Goal: Task Accomplishment & Management: Use online tool/utility

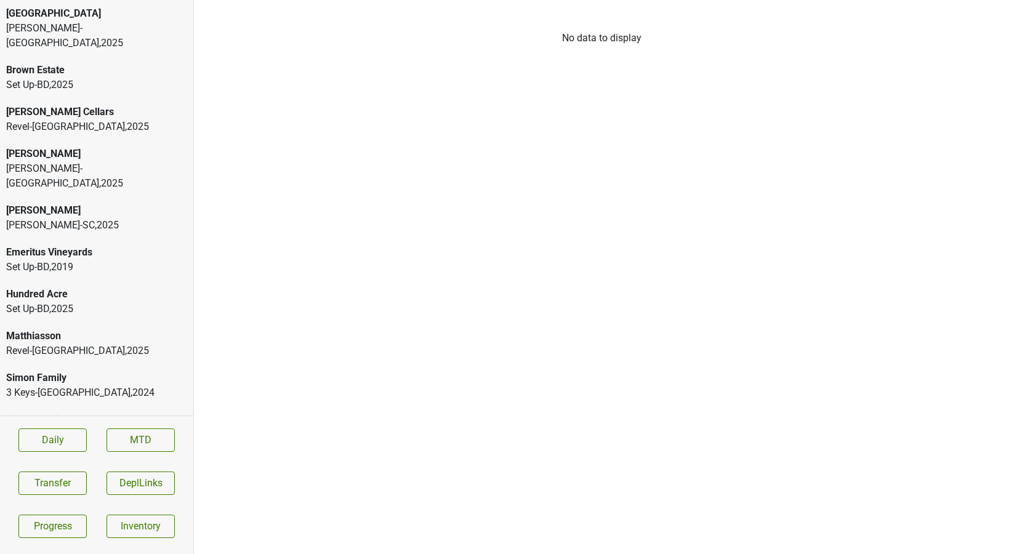
click at [47, 482] on button "Transfer" at bounding box center [52, 483] width 68 height 23
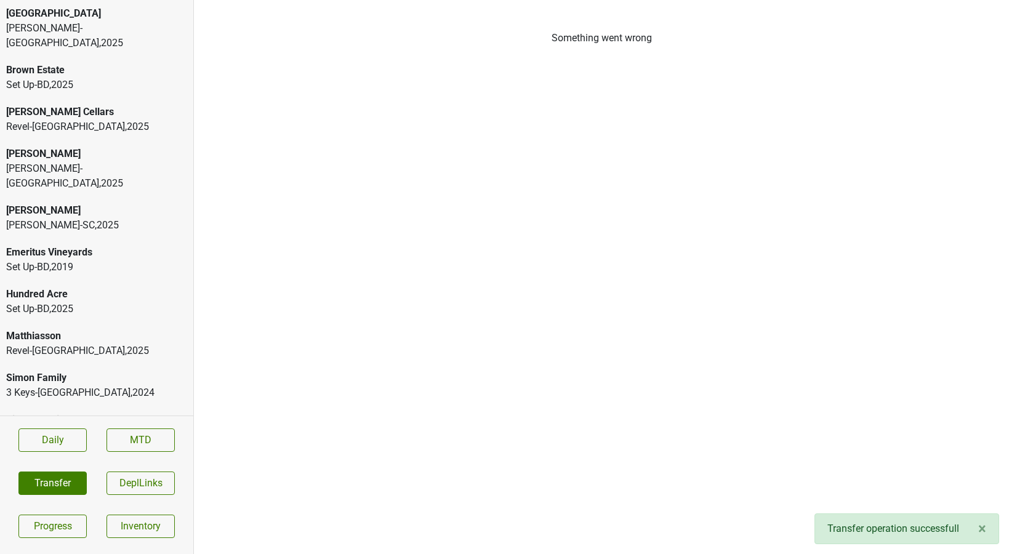
click at [57, 480] on button "Transfer" at bounding box center [52, 483] width 68 height 23
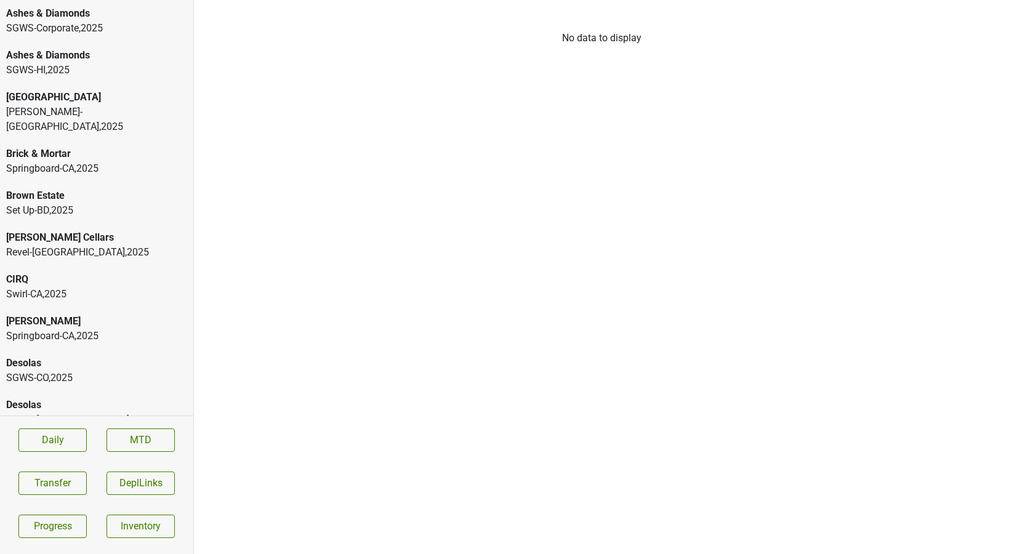
click at [67, 52] on div "Ashes & Diamonds" at bounding box center [96, 55] width 181 height 15
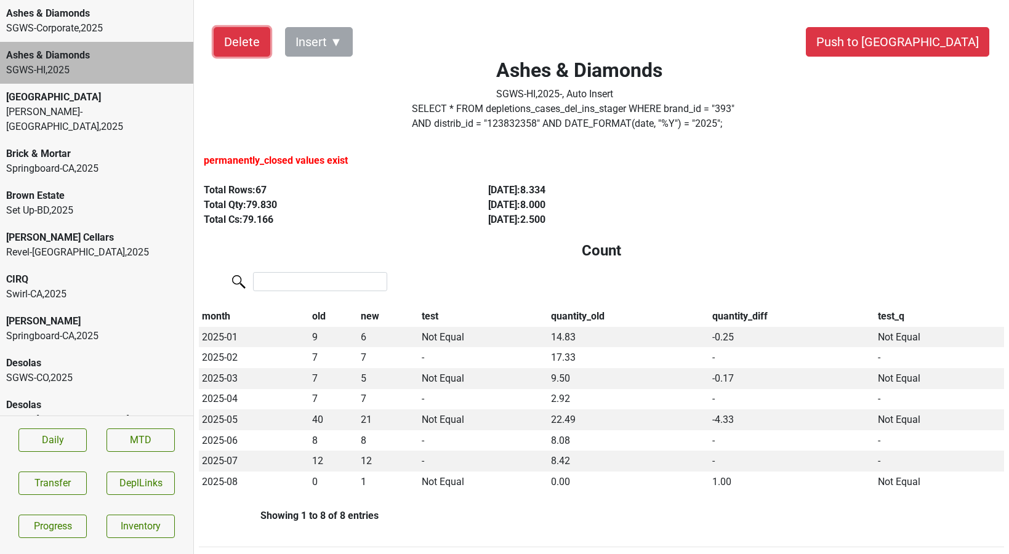
click at [242, 33] on button "Delete" at bounding box center [242, 42] width 57 height 30
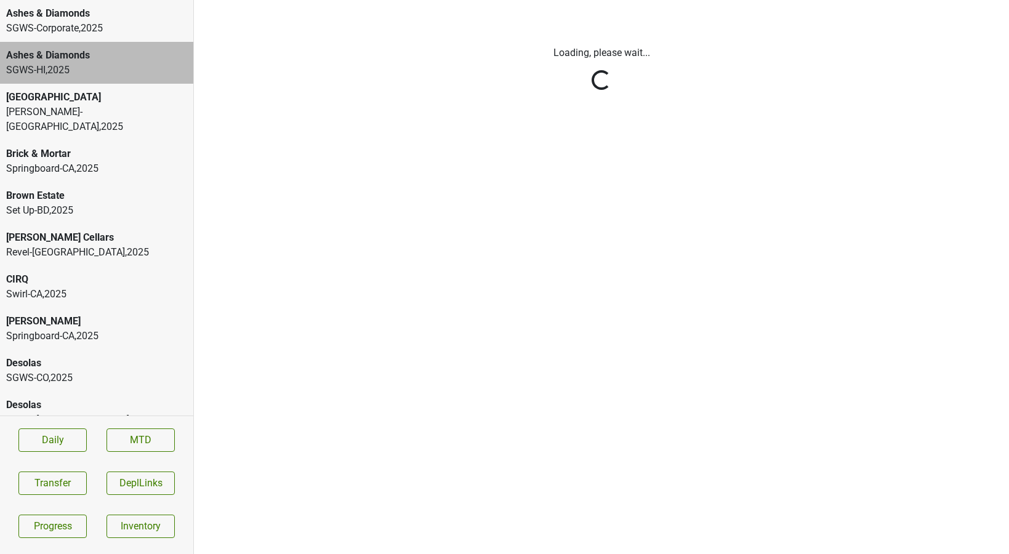
click at [67, 0] on html "Ashes & Diamonds SGWS-Corporate , 2025 Ashes & Diamonds SGWS-HI , 2025 Bella Oa…" at bounding box center [504, 0] width 1009 height 0
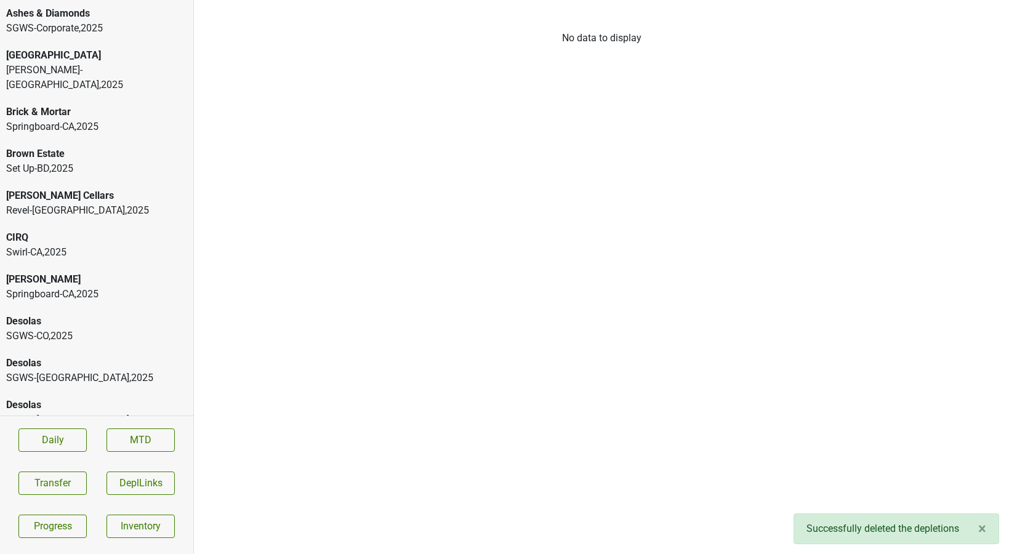
click at [155, 23] on div "SGWS-Corporate , 2025" at bounding box center [96, 28] width 181 height 15
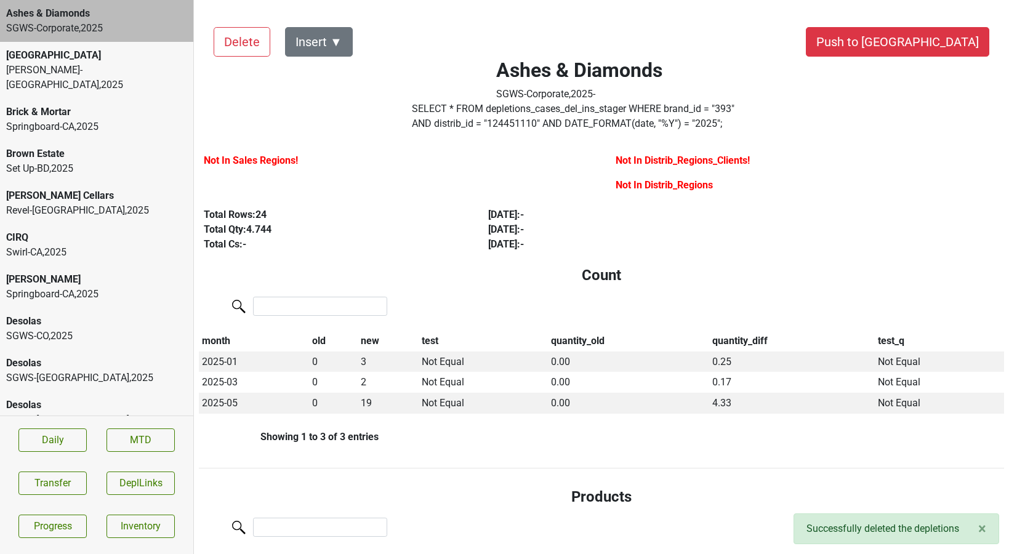
click at [96, 119] on div "Springboard-[GEOGRAPHIC_DATA] , 2025" at bounding box center [96, 126] width 181 height 15
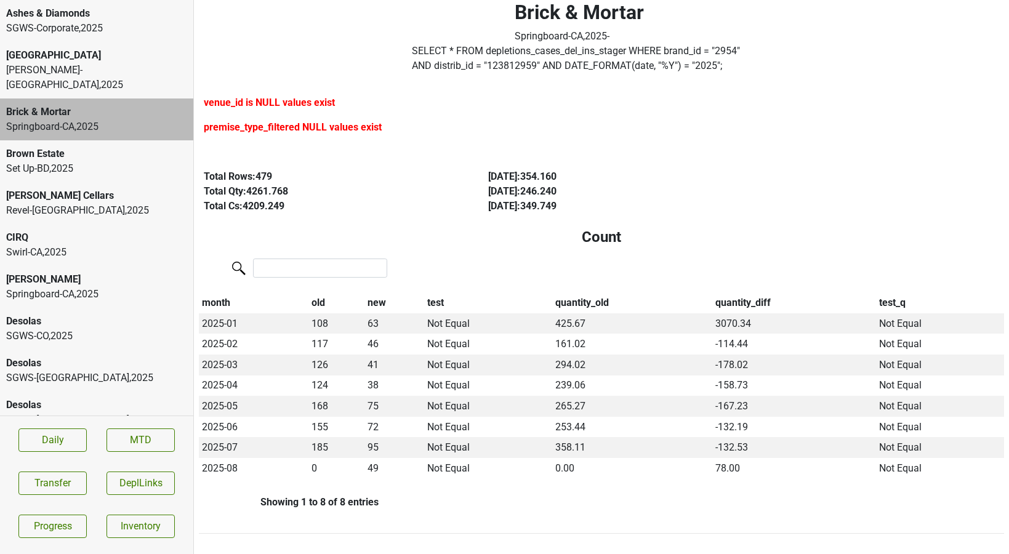
scroll to position [60, 0]
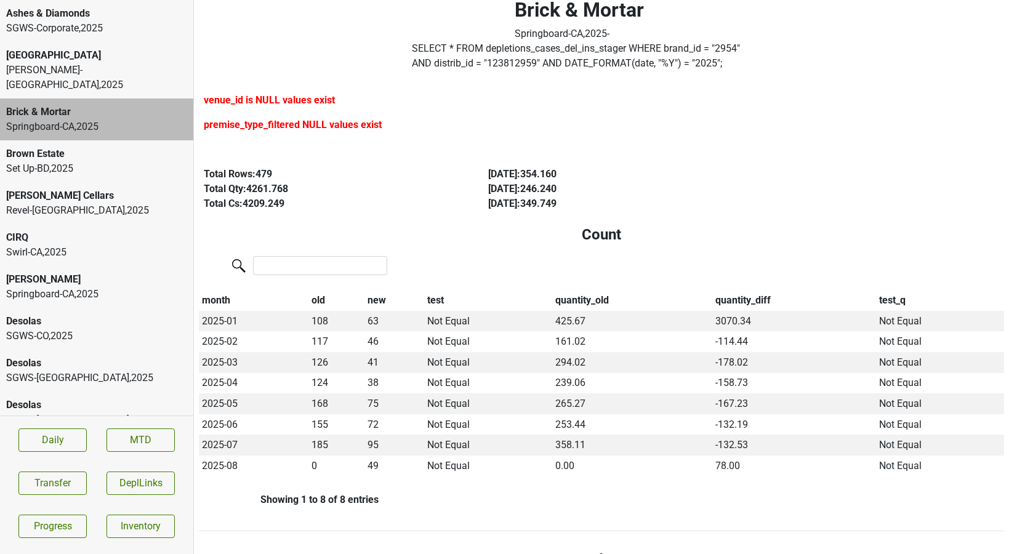
click at [106, 230] on div "CIRQ" at bounding box center [96, 237] width 181 height 15
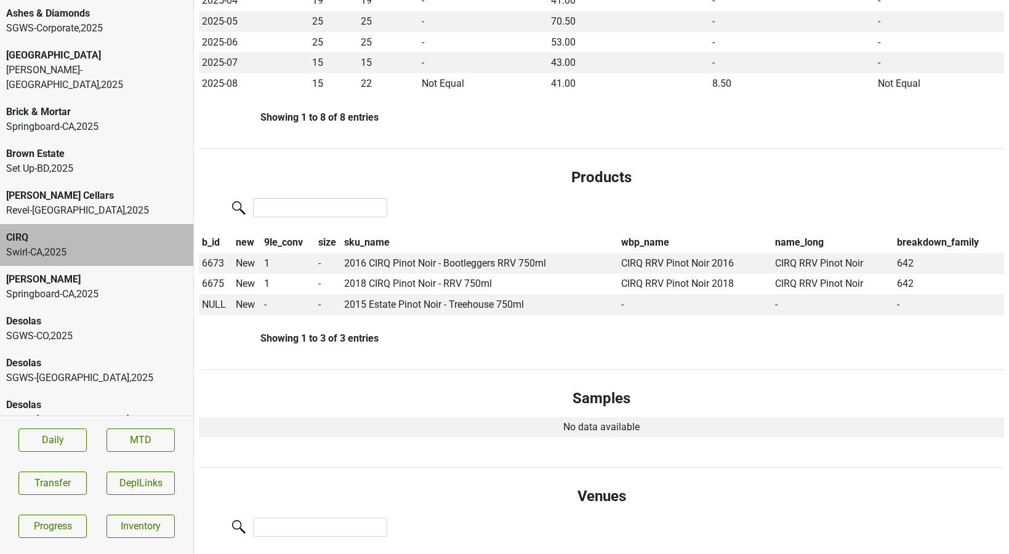
scroll to position [473, 0]
click at [159, 287] on div "Springboard-[GEOGRAPHIC_DATA] , 2025" at bounding box center [96, 294] width 181 height 15
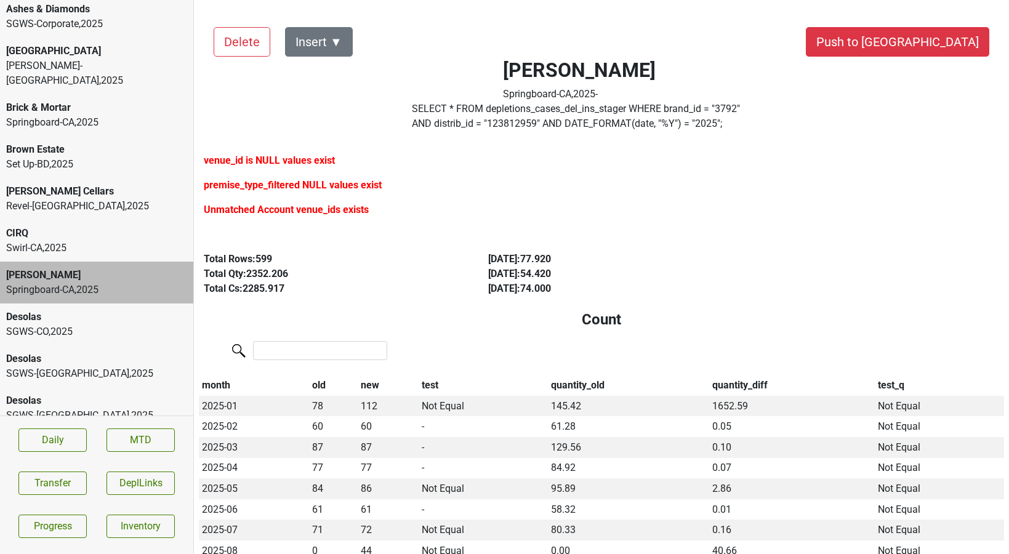
scroll to position [0, 0]
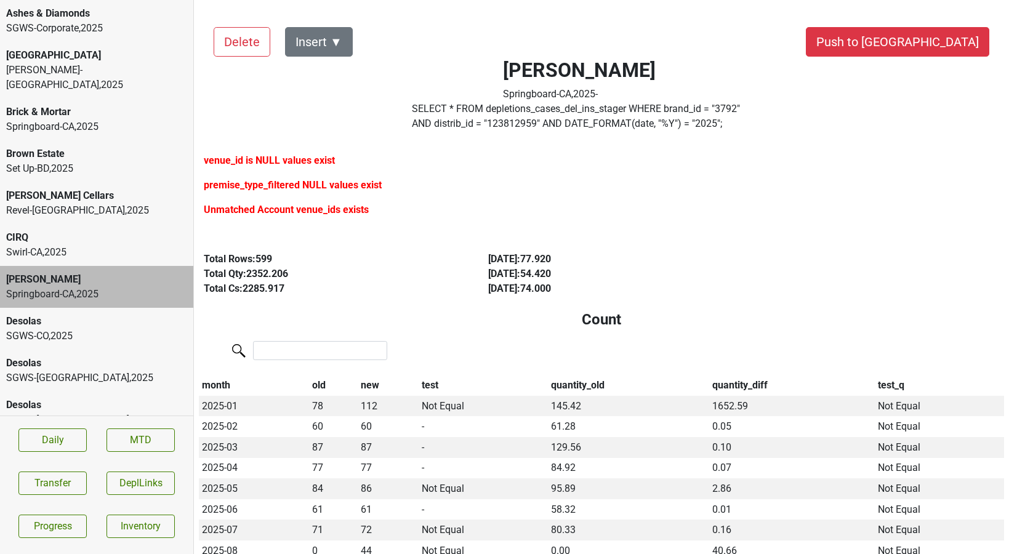
click at [132, 314] on div "Desolas" at bounding box center [96, 321] width 181 height 15
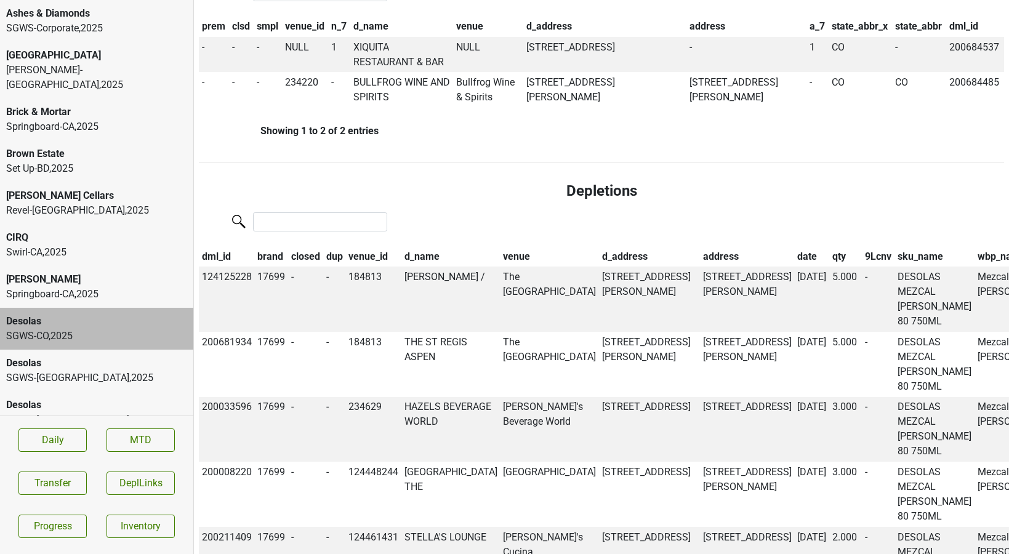
scroll to position [944, 0]
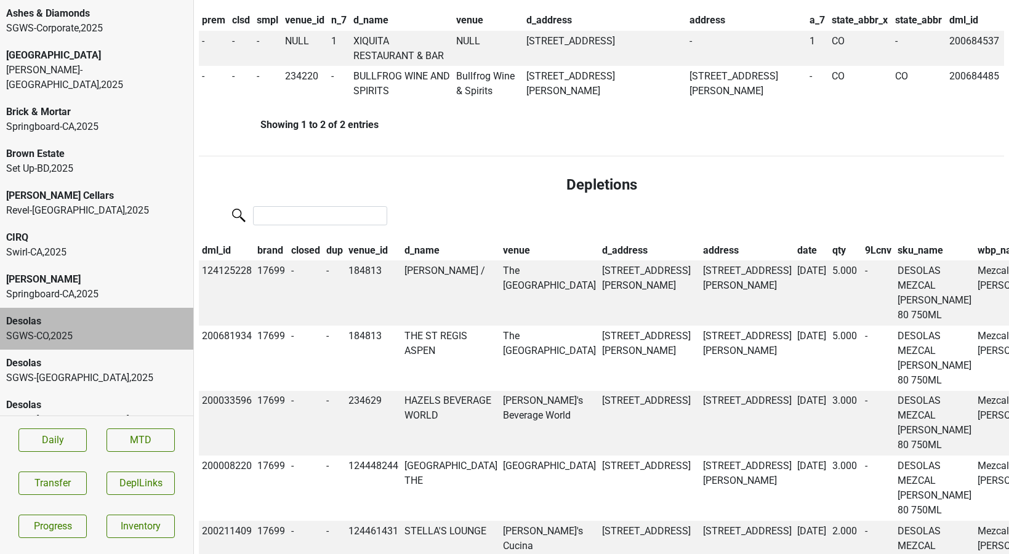
click at [312, 254] on th "closed" at bounding box center [305, 250] width 35 height 21
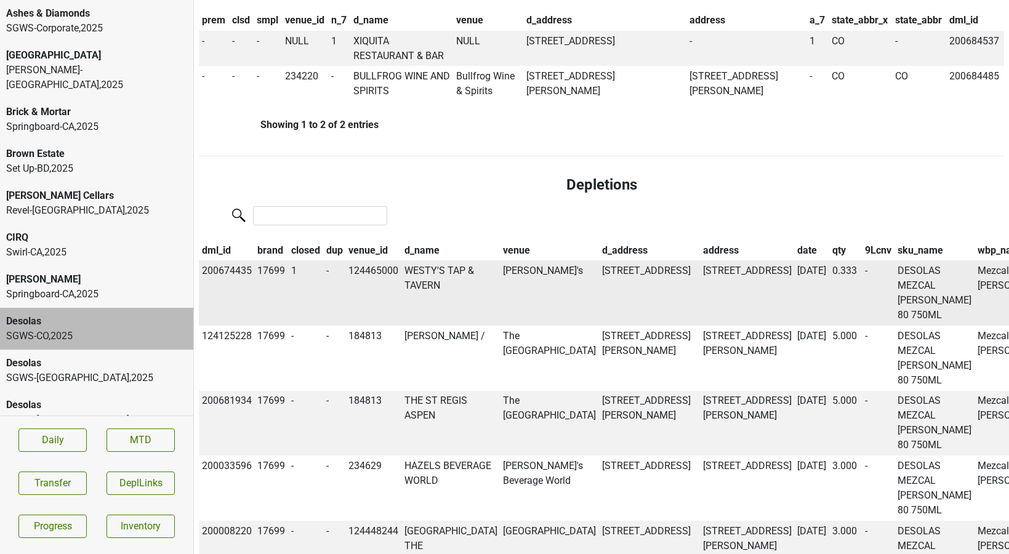
click at [432, 285] on td "WESTY'S TAP & TAVERN" at bounding box center [451, 293] width 99 height 65
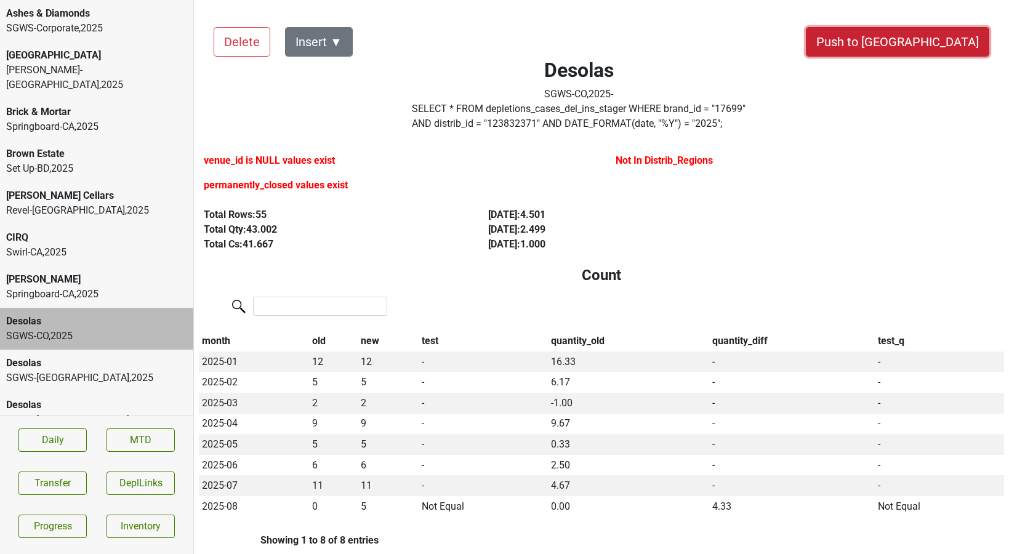
click at [924, 40] on button "Push to [GEOGRAPHIC_DATA]" at bounding box center [898, 42] width 184 height 30
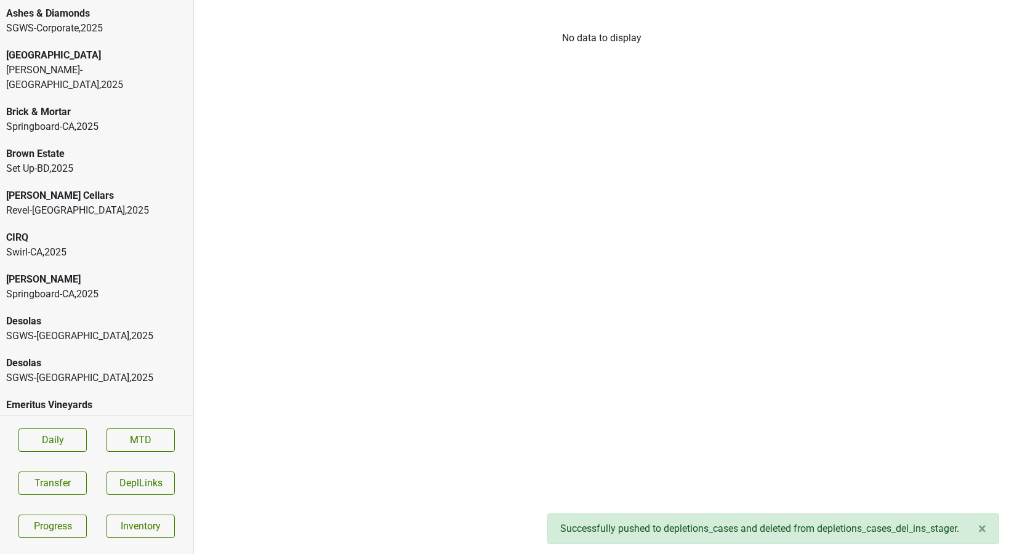
click at [115, 329] on div "SGWS-FL , 2025" at bounding box center [96, 336] width 181 height 15
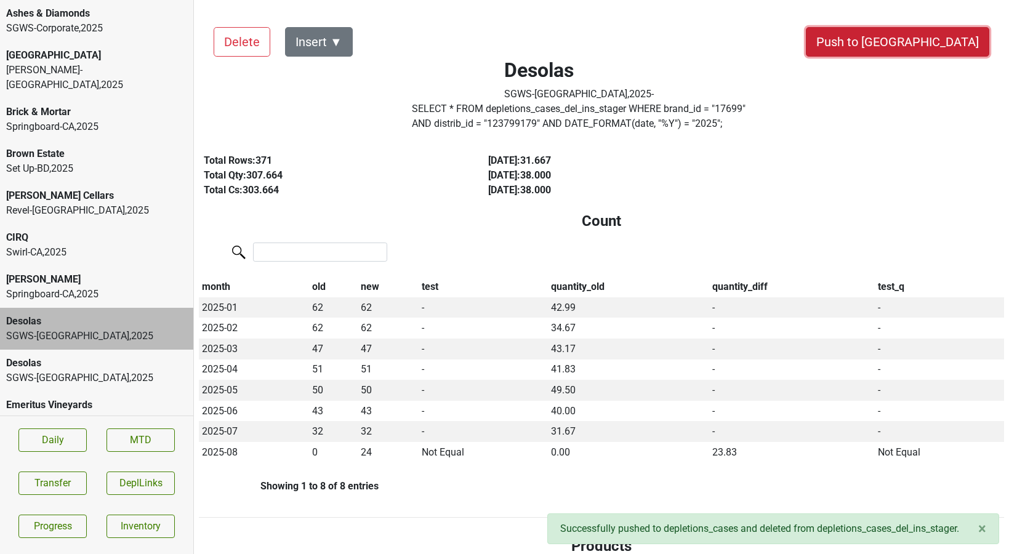
click at [918, 42] on button "Push to [GEOGRAPHIC_DATA]" at bounding box center [898, 42] width 184 height 30
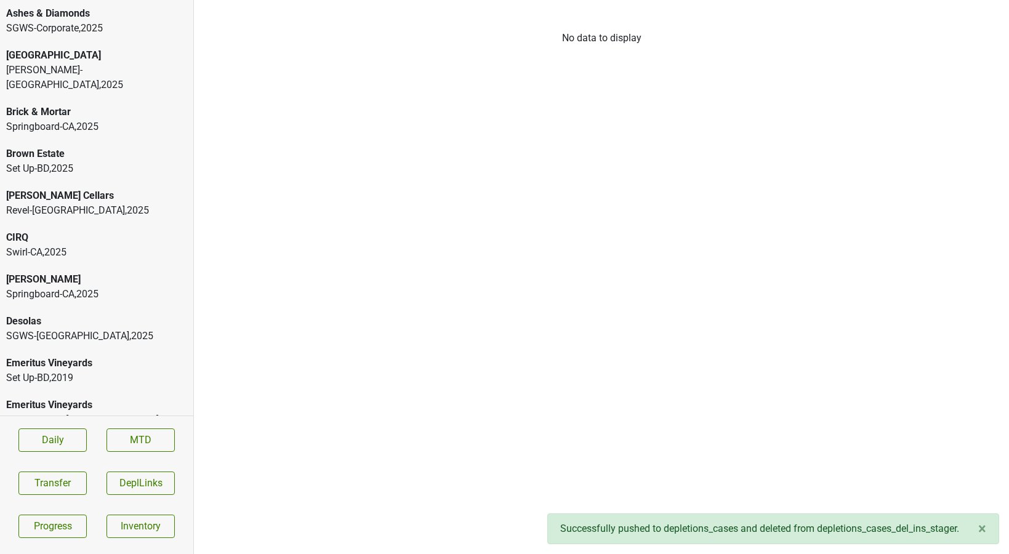
click at [142, 329] on div "SGWS-[GEOGRAPHIC_DATA] , 2025" at bounding box center [96, 336] width 181 height 15
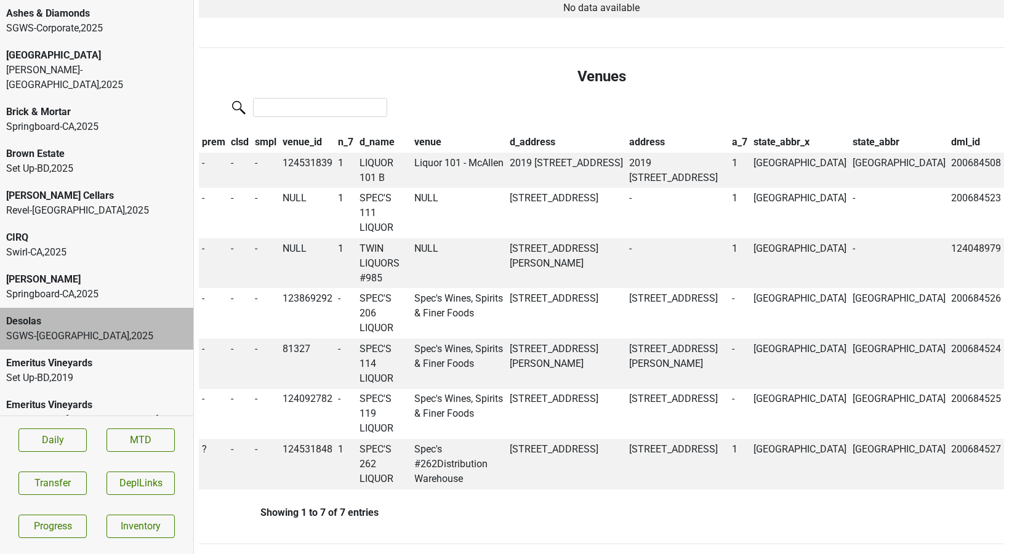
scroll to position [724, 0]
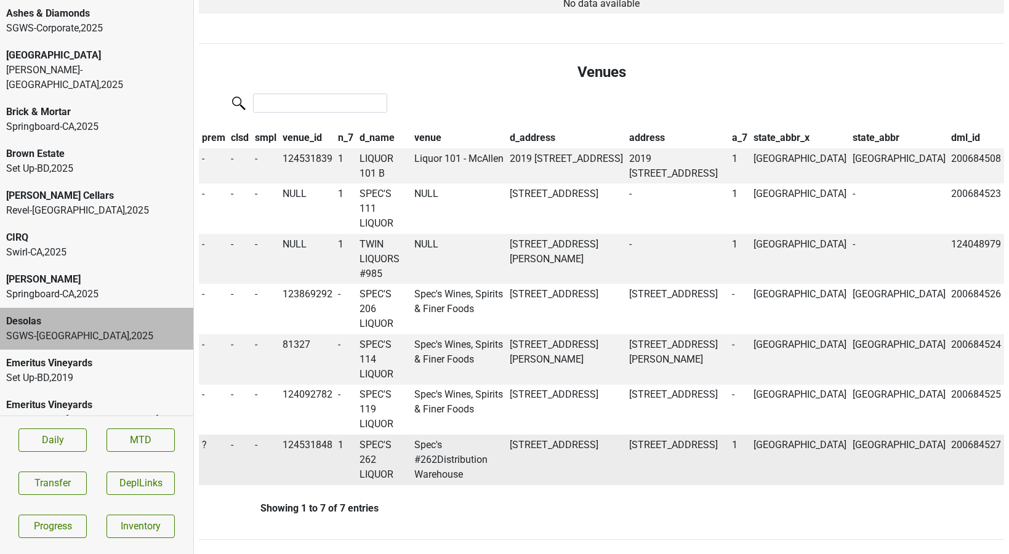
click at [320, 435] on td "124531848" at bounding box center [308, 460] width 56 height 51
click at [41, 480] on button "Transfer" at bounding box center [52, 483] width 68 height 23
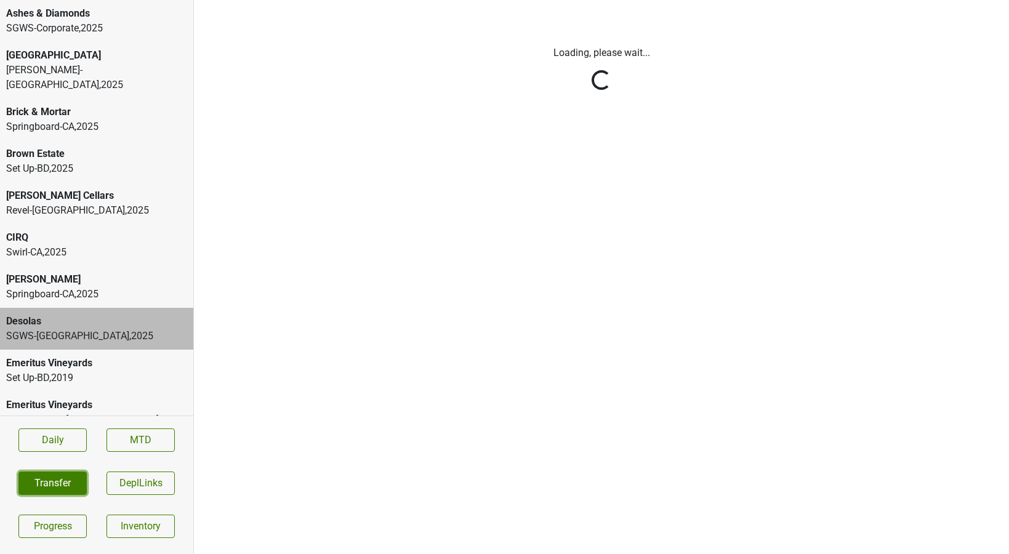
scroll to position [0, 0]
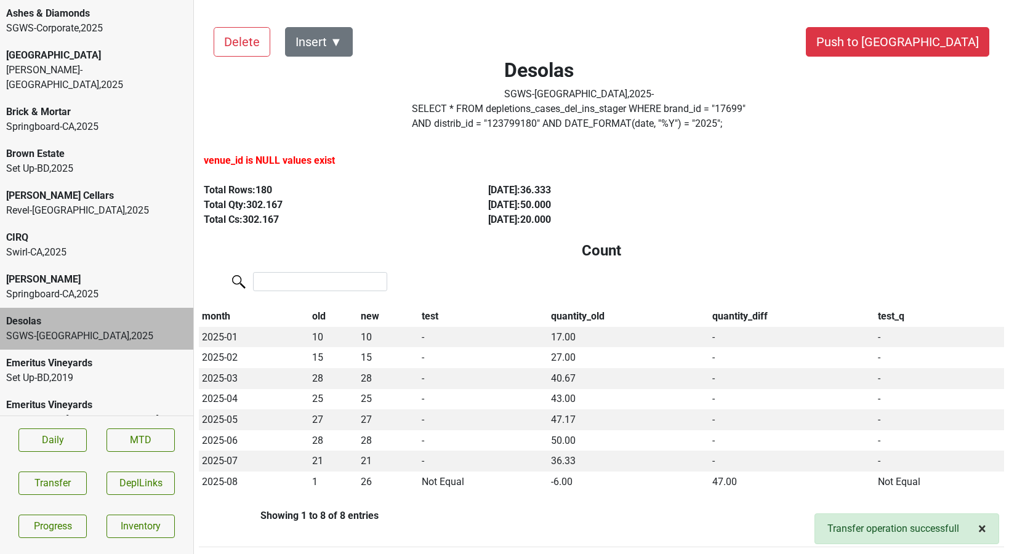
click at [982, 535] on span "×" at bounding box center [983, 528] width 8 height 17
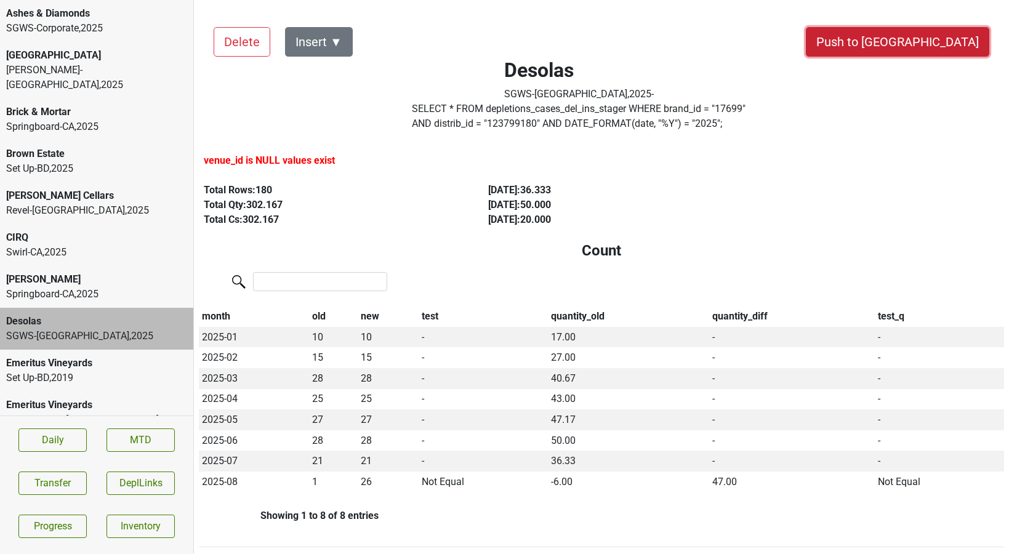
click at [945, 41] on button "Push to [GEOGRAPHIC_DATA]" at bounding box center [898, 42] width 184 height 30
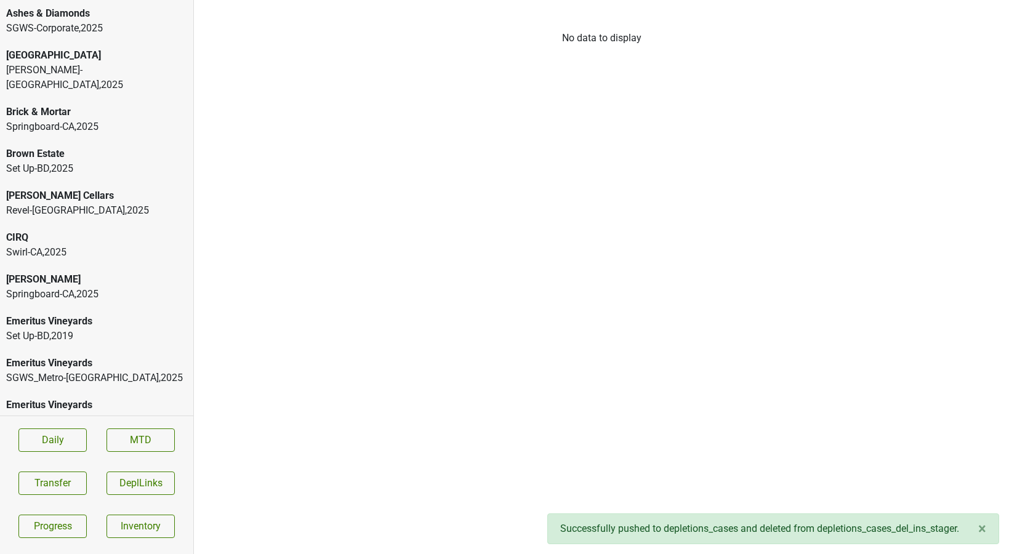
click at [92, 329] on div "Set Up-BD , 2019" at bounding box center [96, 336] width 181 height 15
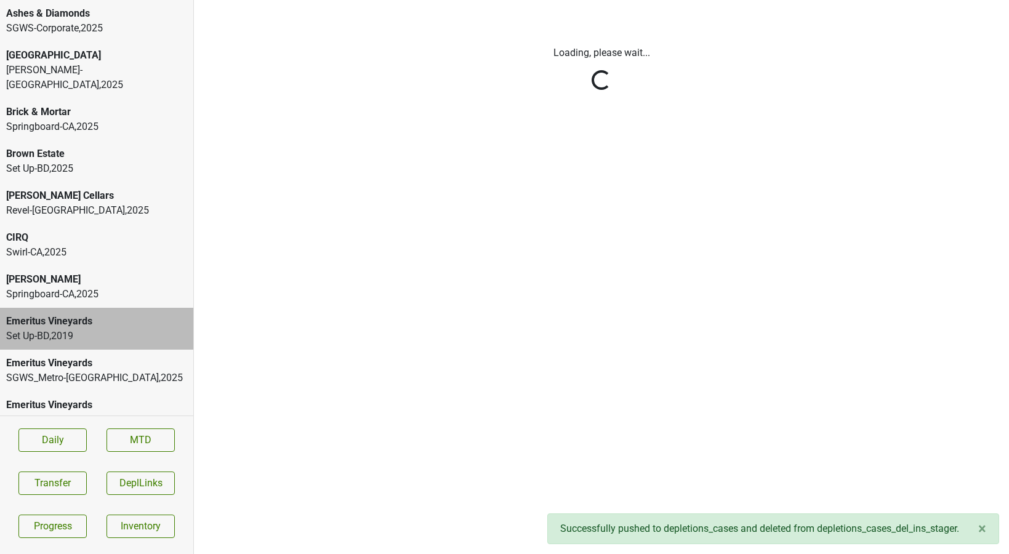
click at [83, 0] on html "Ashes & Diamonds SGWS-Corporate , 2025 Bella Oaks Kellogg-NC , 2025 Brick & Mor…" at bounding box center [504, 0] width 1009 height 0
click at [61, 371] on div "SGWS_Metro-NY , 2025" at bounding box center [96, 378] width 181 height 15
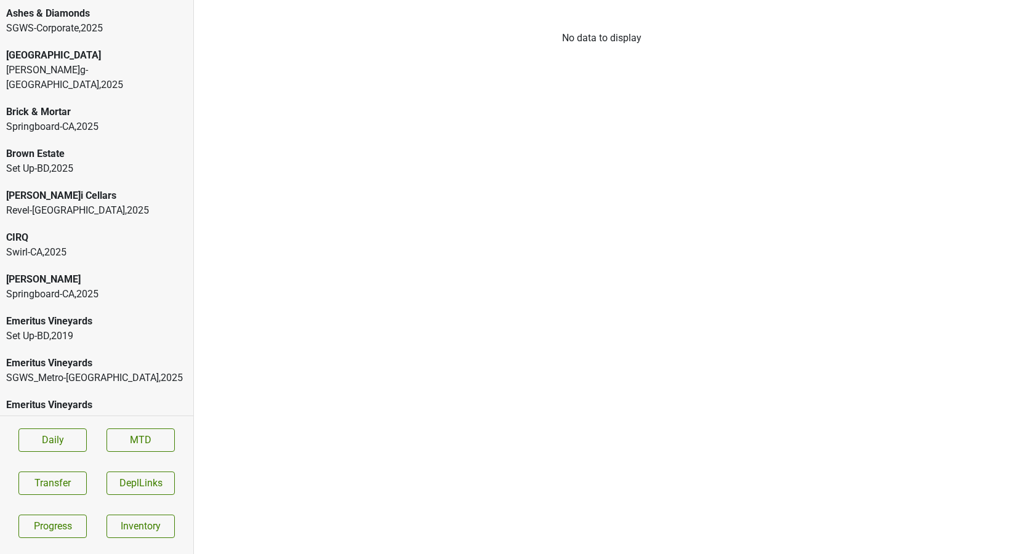
click at [115, 356] on div "Emeritus Vineyards" at bounding box center [96, 363] width 181 height 15
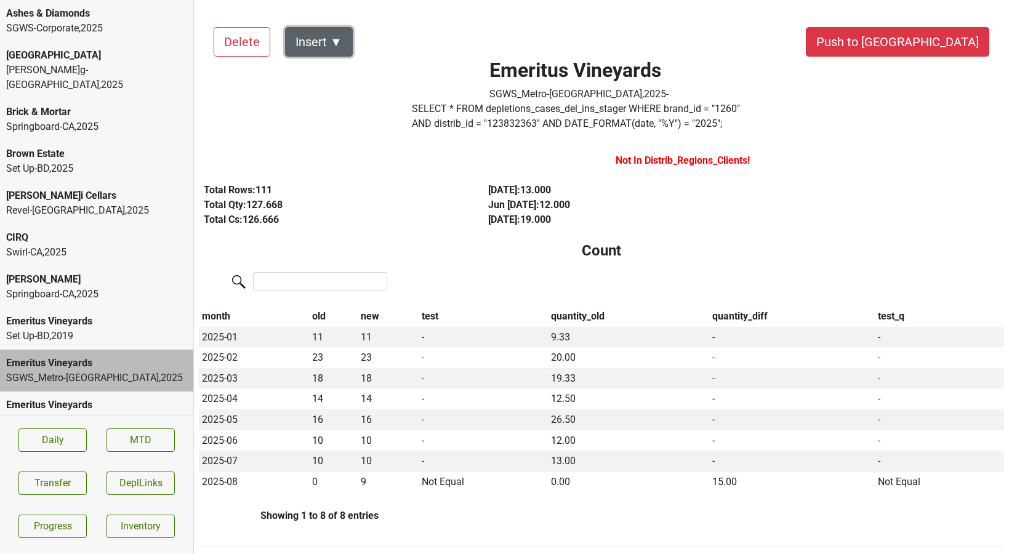
click at [333, 38] on button "Insert ▼" at bounding box center [319, 42] width 68 height 30
click at [336, 75] on span "DRC ▶" at bounding box center [341, 76] width 80 height 16
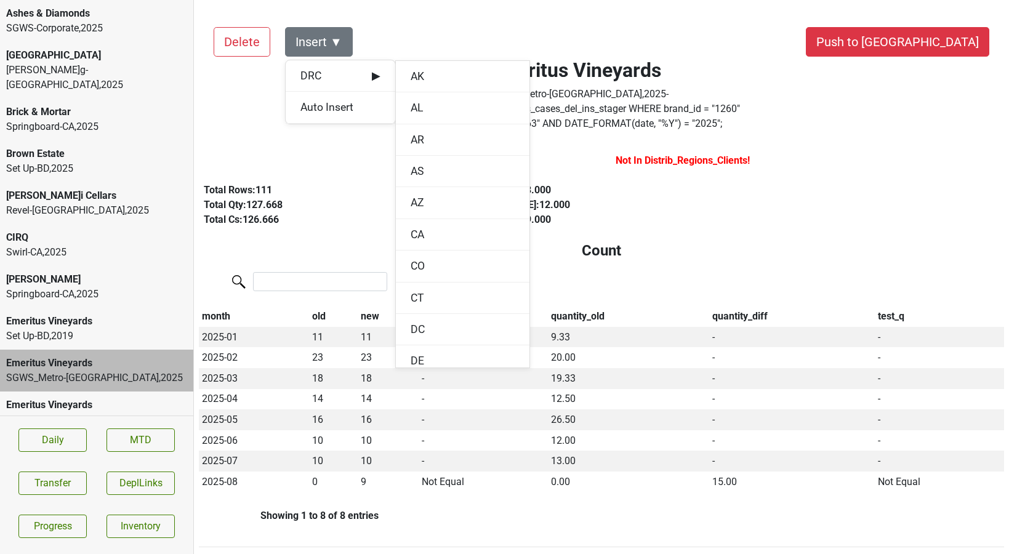
click at [536, 222] on div "[DATE] '24 : 19.000" at bounding box center [616, 219] width 256 height 15
click at [946, 49] on button "Push to [GEOGRAPHIC_DATA]" at bounding box center [898, 42] width 184 height 30
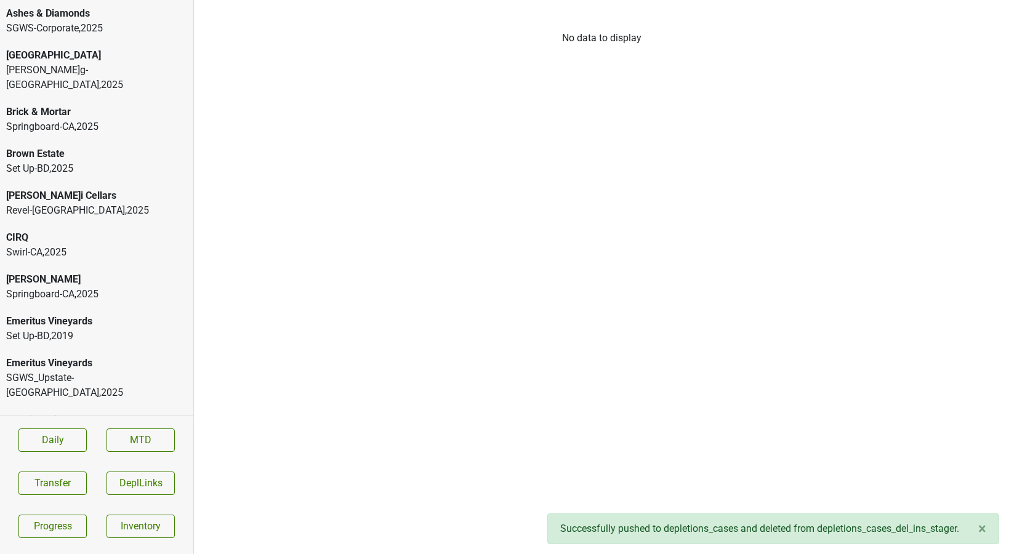
click at [92, 356] on div "Emeritus Vineyards" at bounding box center [96, 363] width 181 height 15
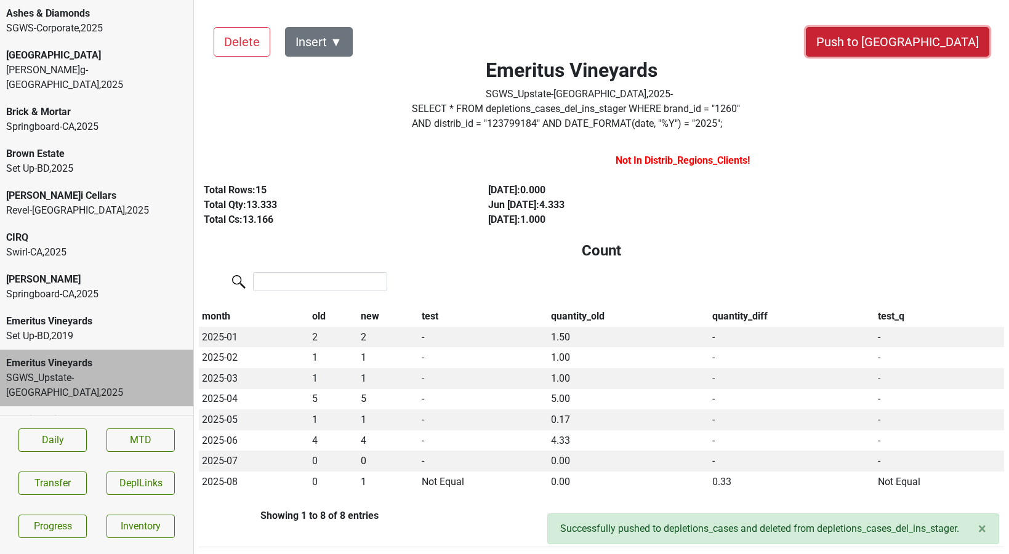
click at [923, 41] on button "Push to [GEOGRAPHIC_DATA]" at bounding box center [898, 42] width 184 height 30
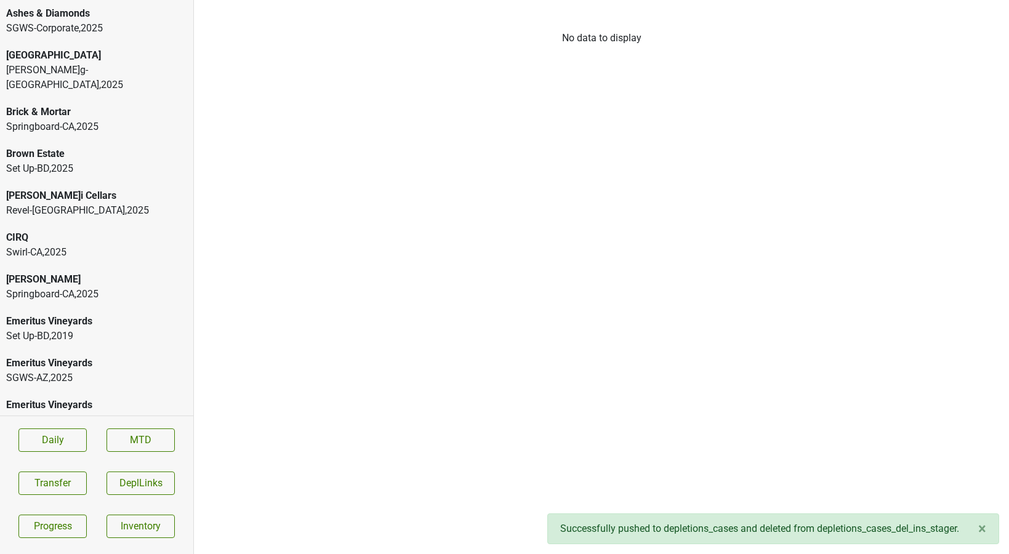
click at [56, 356] on div "Emeritus Vineyards" at bounding box center [96, 363] width 181 height 15
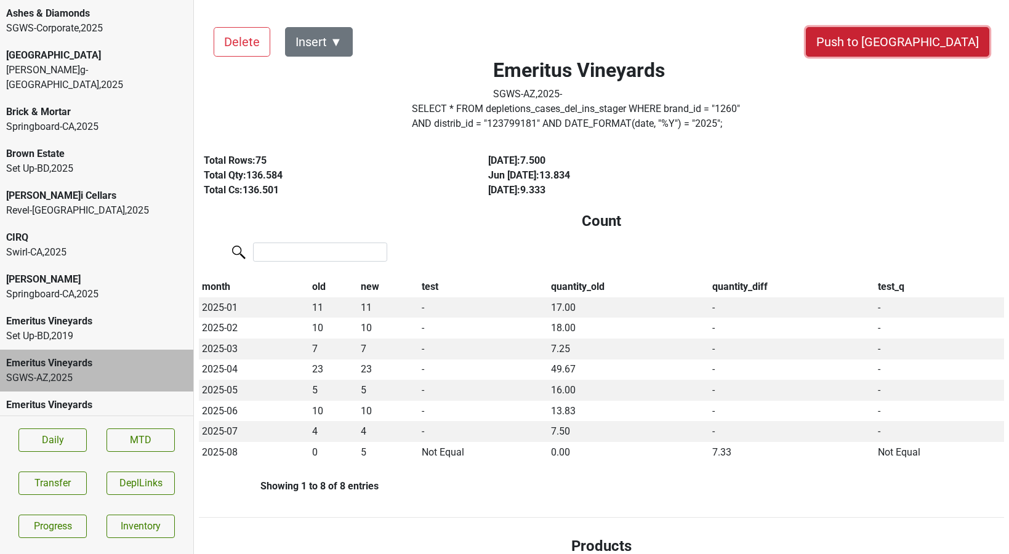
click at [936, 54] on button "Push to [GEOGRAPHIC_DATA]" at bounding box center [898, 42] width 184 height 30
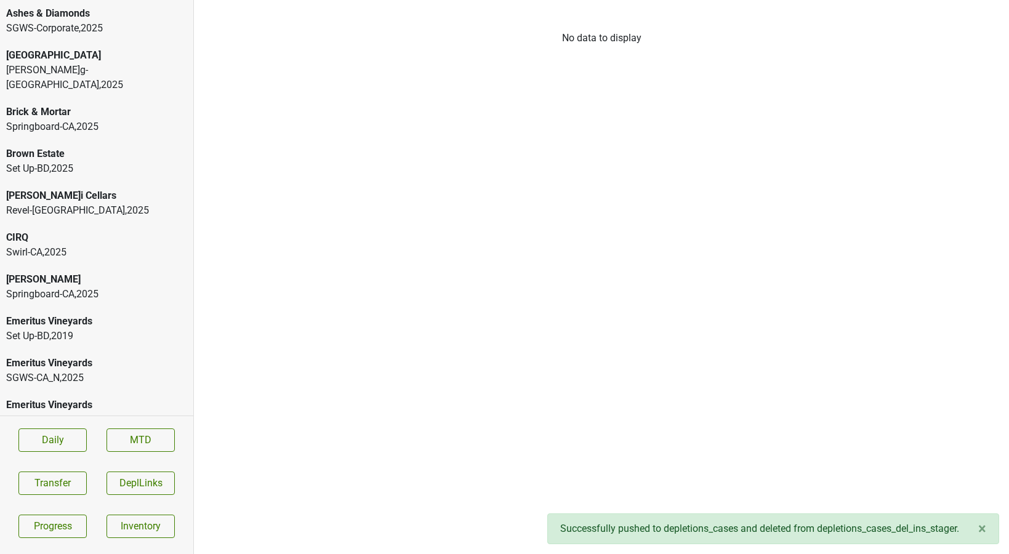
click at [55, 371] on div "SGWS-CA_N , 2025" at bounding box center [96, 378] width 181 height 15
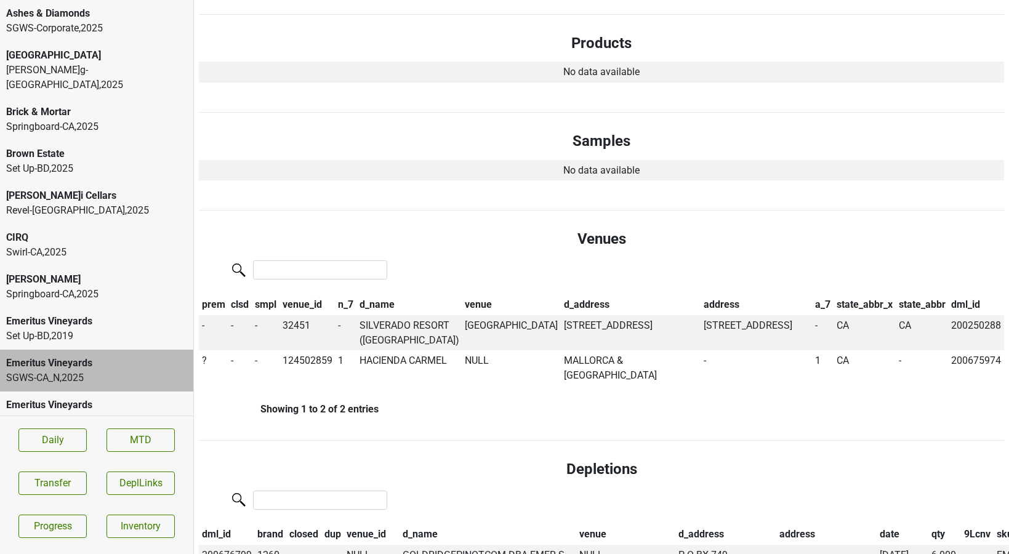
scroll to position [535, 0]
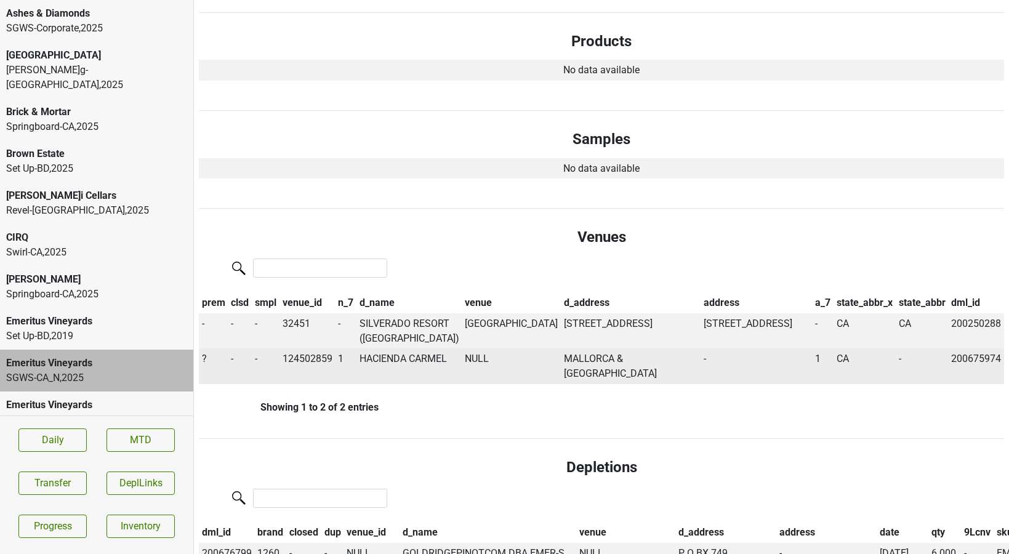
drag, startPoint x: 651, startPoint y: 374, endPoint x: 532, endPoint y: 362, distance: 119.4
click at [561, 362] on td "MALLORCA & [GEOGRAPHIC_DATA]" at bounding box center [631, 367] width 140 height 36
click at [392, 367] on td "HACIENDA CARMEL" at bounding box center [410, 367] width 106 height 36
click at [561, 355] on td "MALLORCA & [GEOGRAPHIC_DATA]" at bounding box center [631, 367] width 140 height 36
click at [393, 356] on td "HACIENDA CARMEL" at bounding box center [410, 367] width 106 height 36
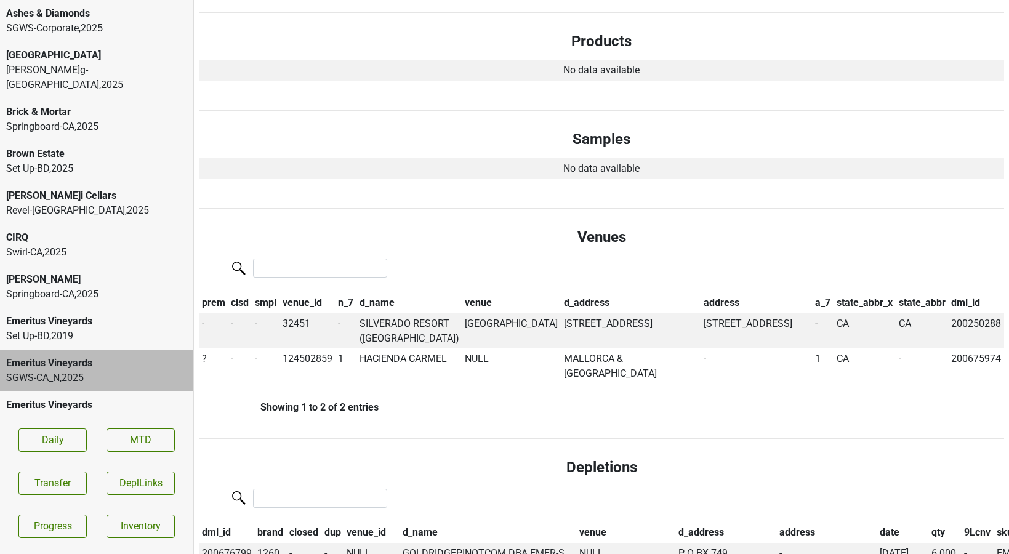
click at [84, 398] on div "Emeritus Vineyards" at bounding box center [96, 405] width 181 height 15
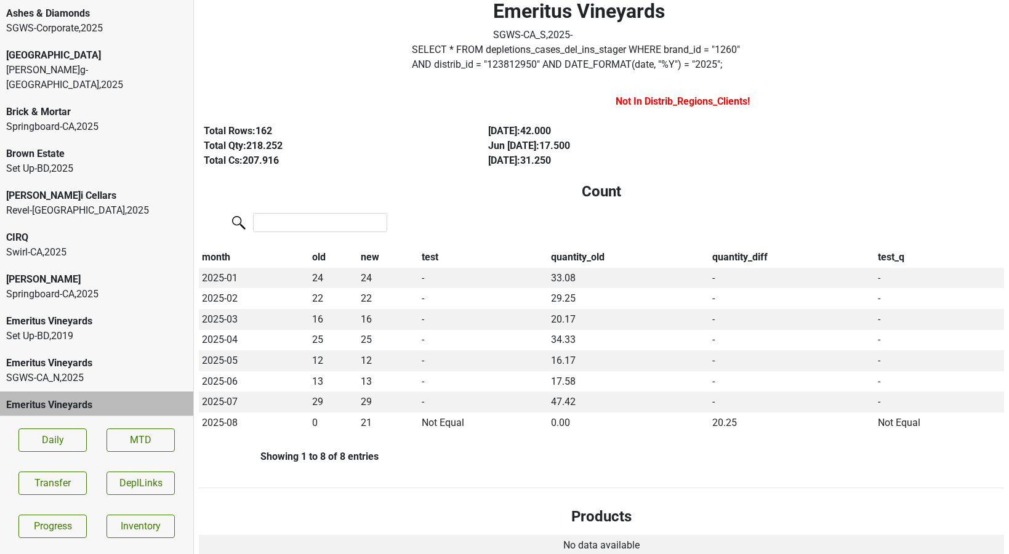
scroll to position [0, 0]
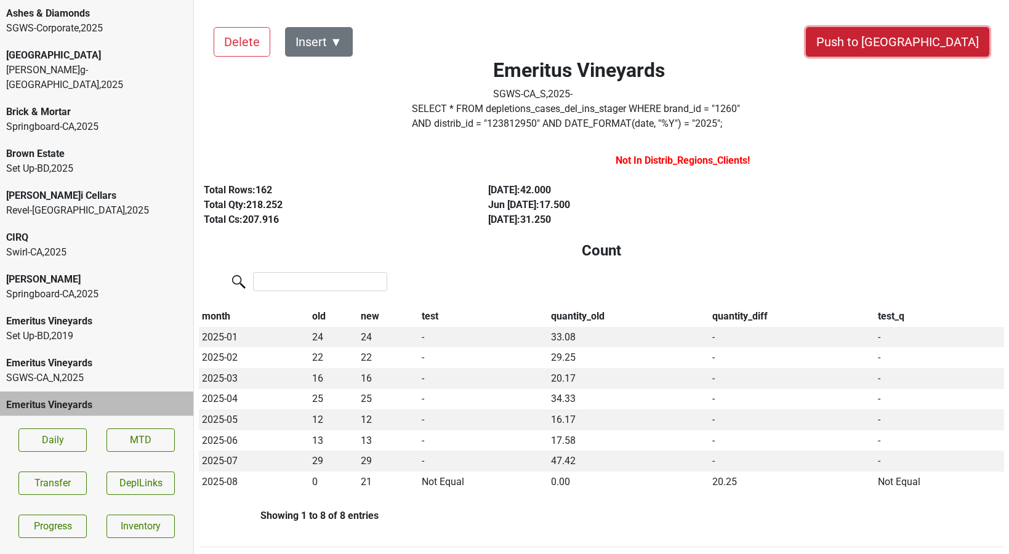
click at [930, 44] on button "Push to [GEOGRAPHIC_DATA]" at bounding box center [898, 42] width 184 height 30
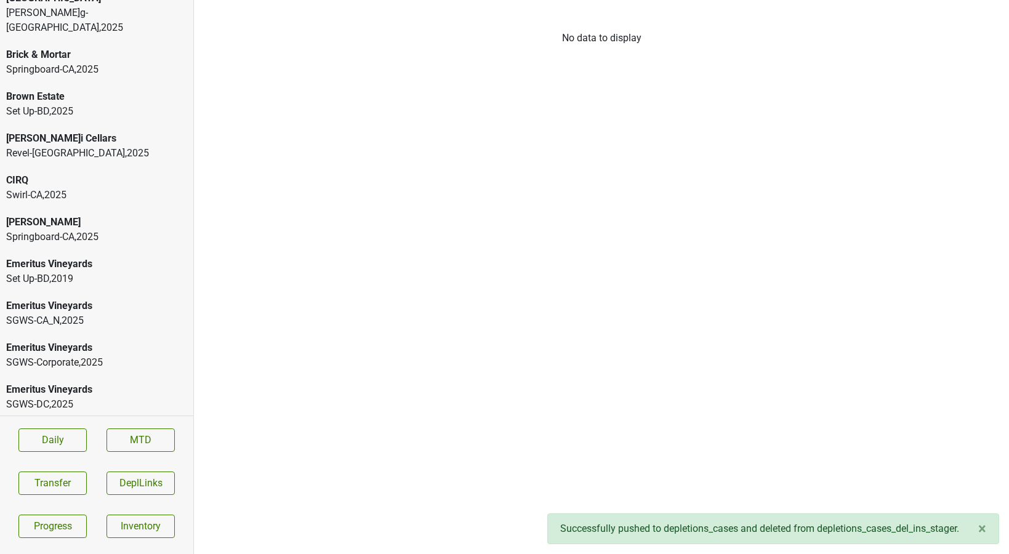
scroll to position [60, 0]
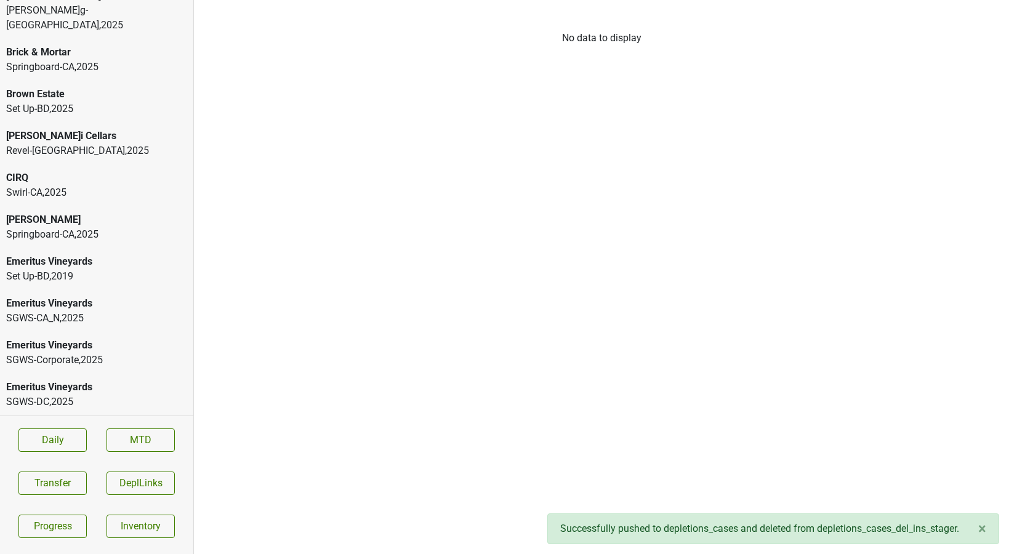
click at [40, 380] on div "Emeritus Vineyards" at bounding box center [96, 387] width 181 height 15
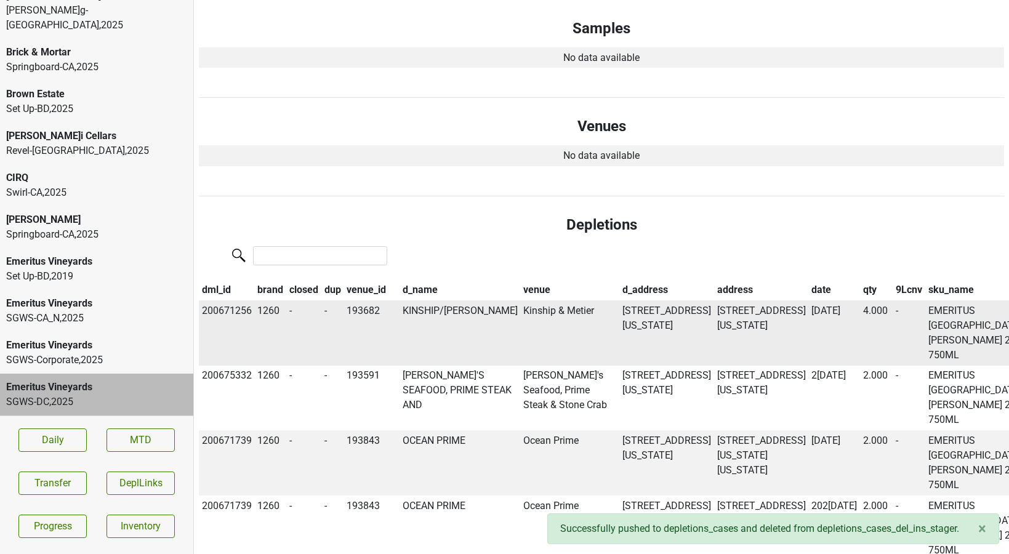
scroll to position [0, 0]
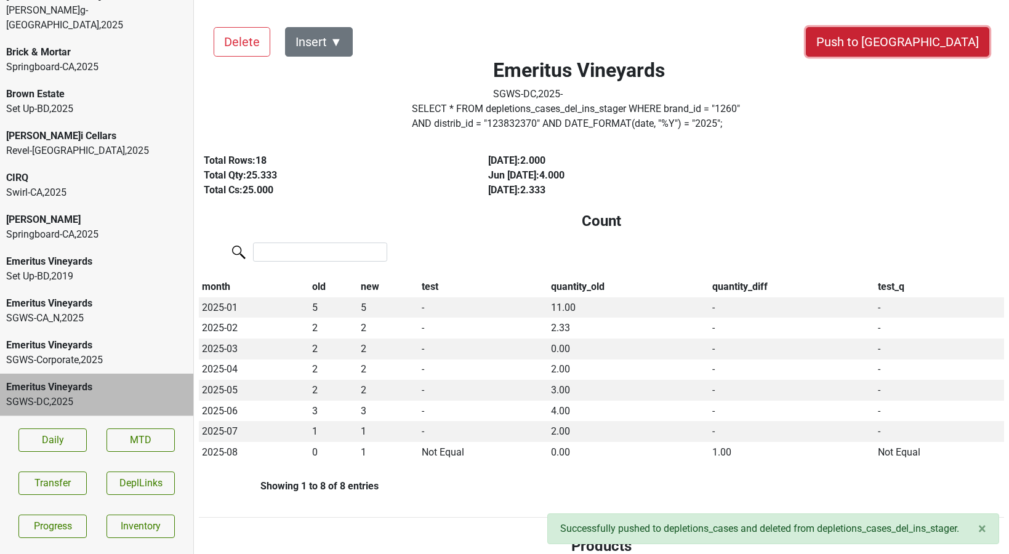
click at [929, 55] on button "Push to [GEOGRAPHIC_DATA]" at bounding box center [898, 42] width 184 height 30
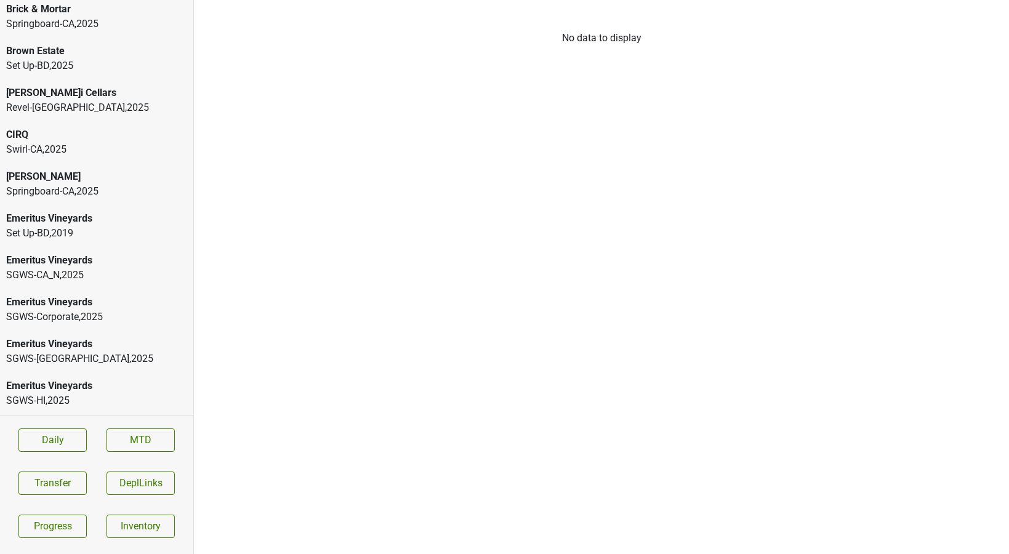
scroll to position [104, 0]
click at [49, 336] on div "Emeritus Vineyards" at bounding box center [96, 343] width 181 height 15
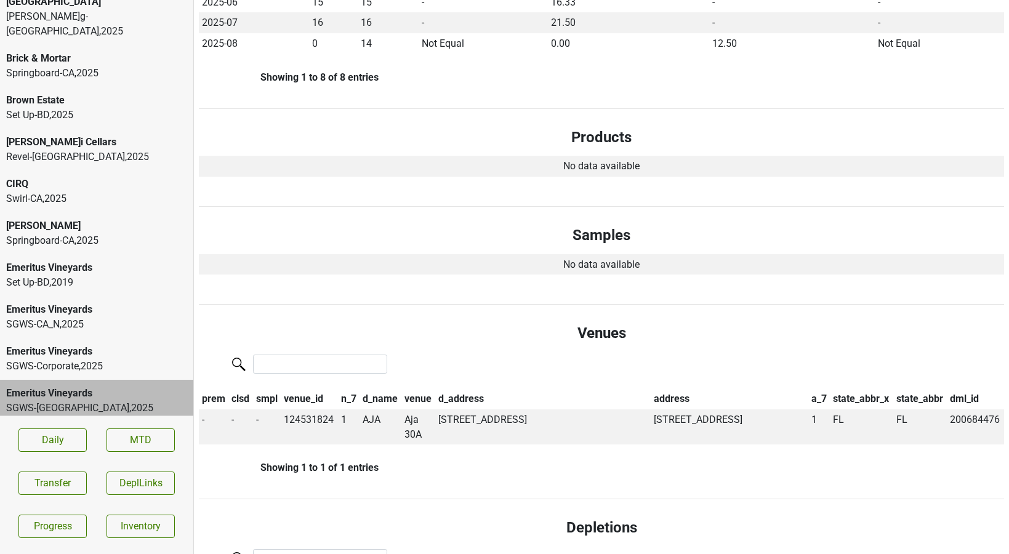
scroll to position [0, 0]
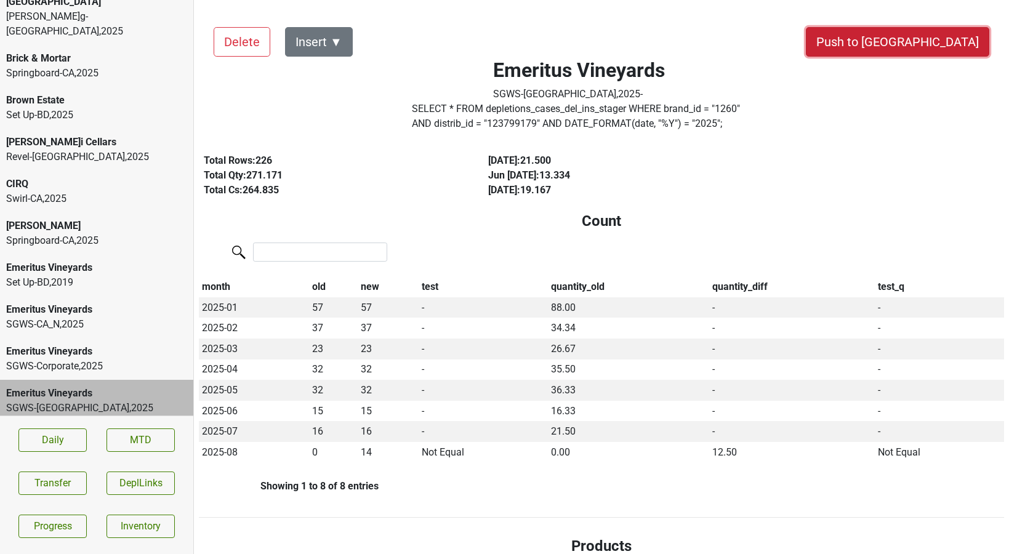
click at [927, 36] on button "Push to [GEOGRAPHIC_DATA]" at bounding box center [898, 42] width 184 height 30
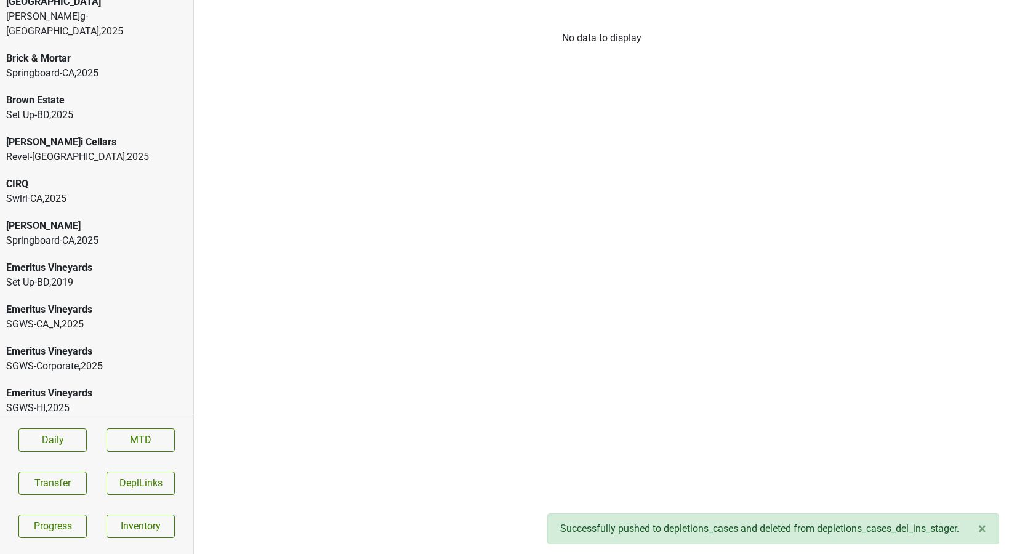
click at [87, 386] on div "Emeritus Vineyards" at bounding box center [96, 393] width 181 height 15
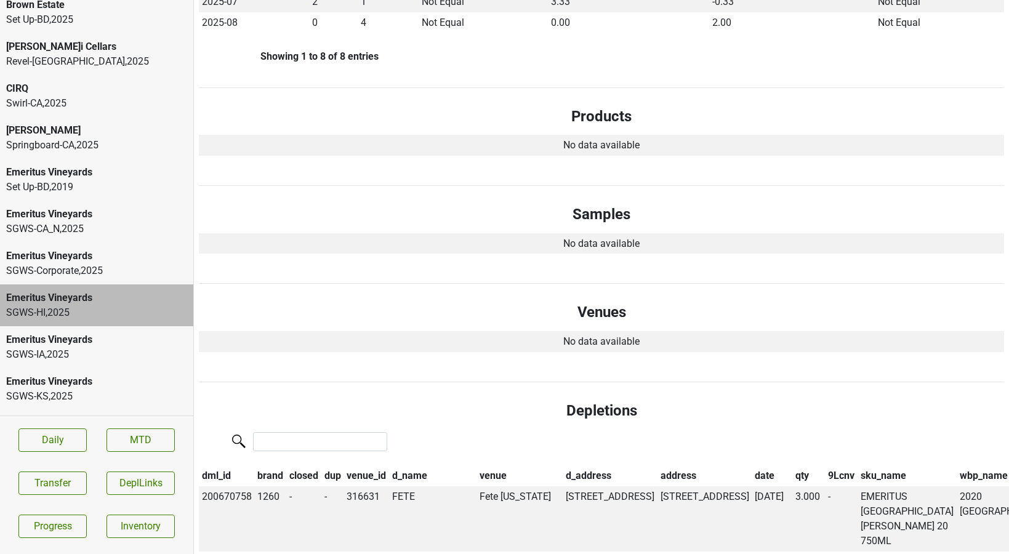
scroll to position [153, 0]
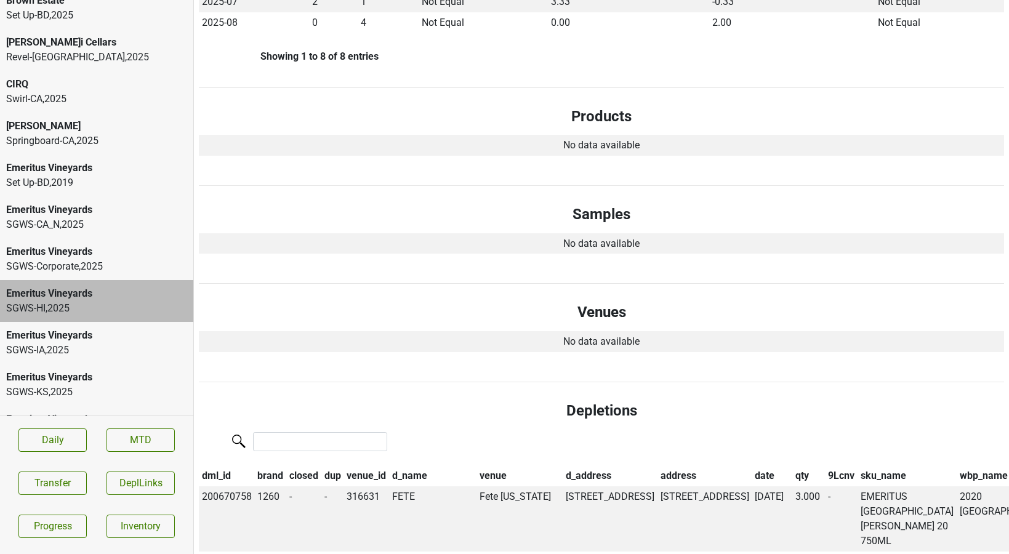
click at [45, 328] on div "Emeritus Vineyards" at bounding box center [96, 335] width 181 height 15
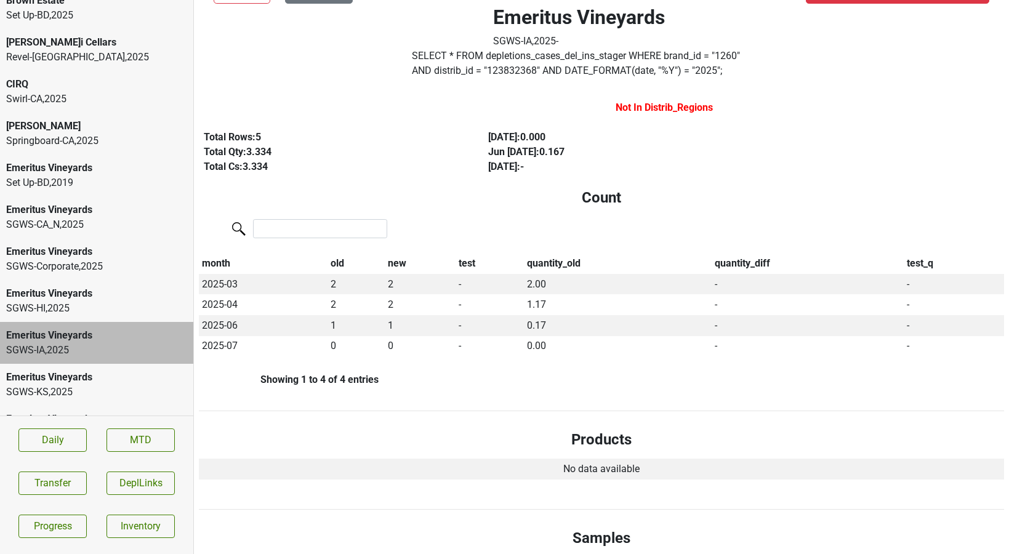
scroll to position [0, 0]
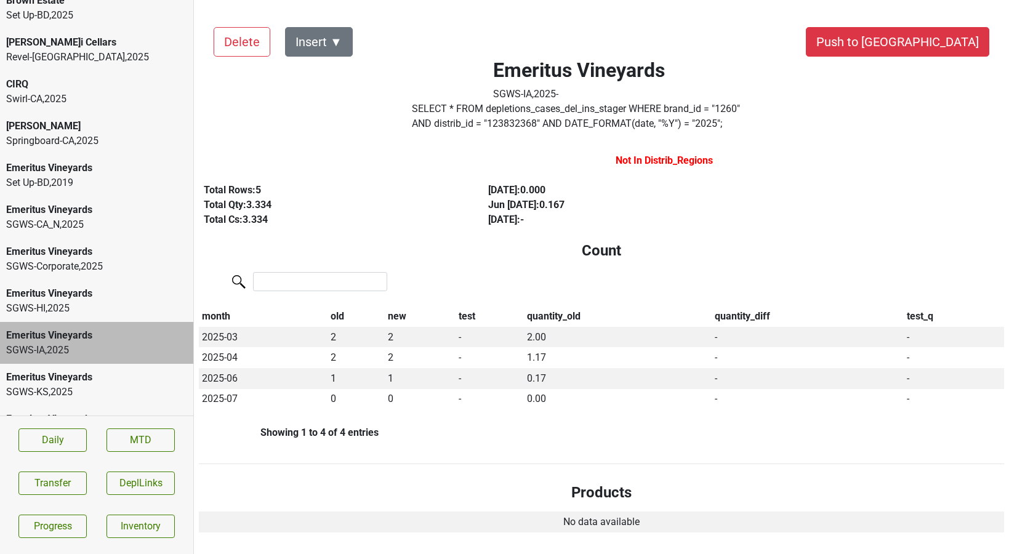
click at [134, 364] on div "Emeritus Vineyards SGWS-KS , 2025" at bounding box center [96, 385] width 193 height 42
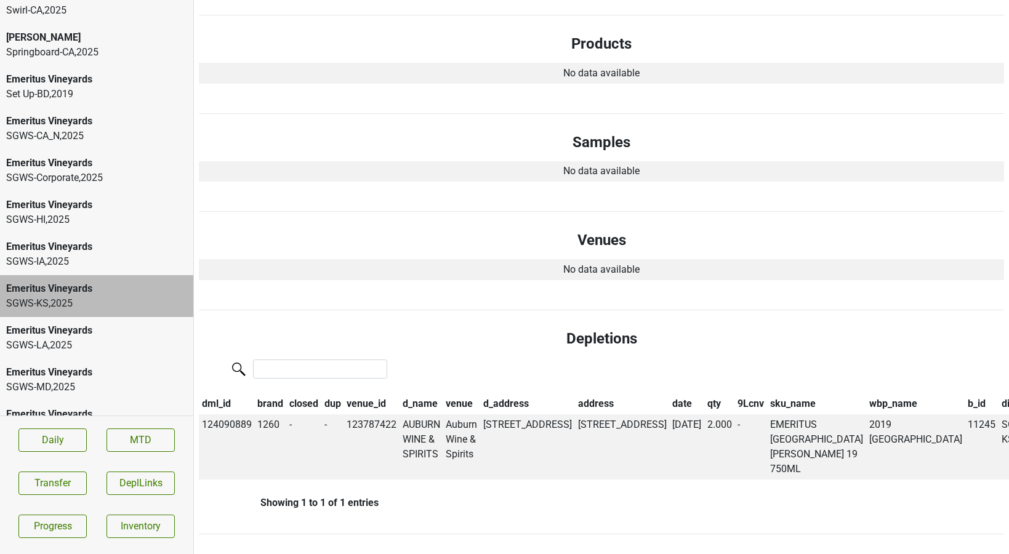
scroll to position [268, 0]
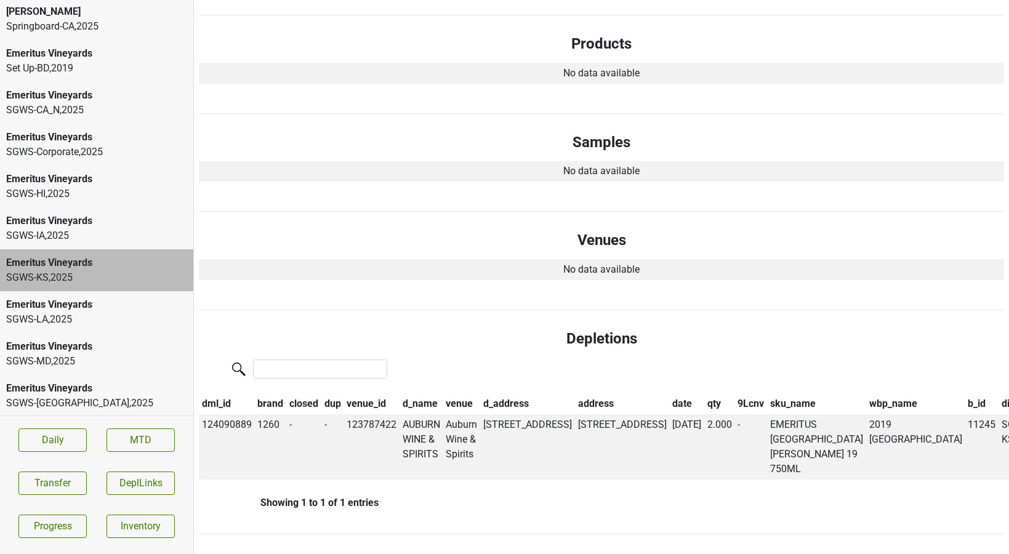
click at [115, 297] on div "Emeritus Vineyards" at bounding box center [96, 304] width 181 height 15
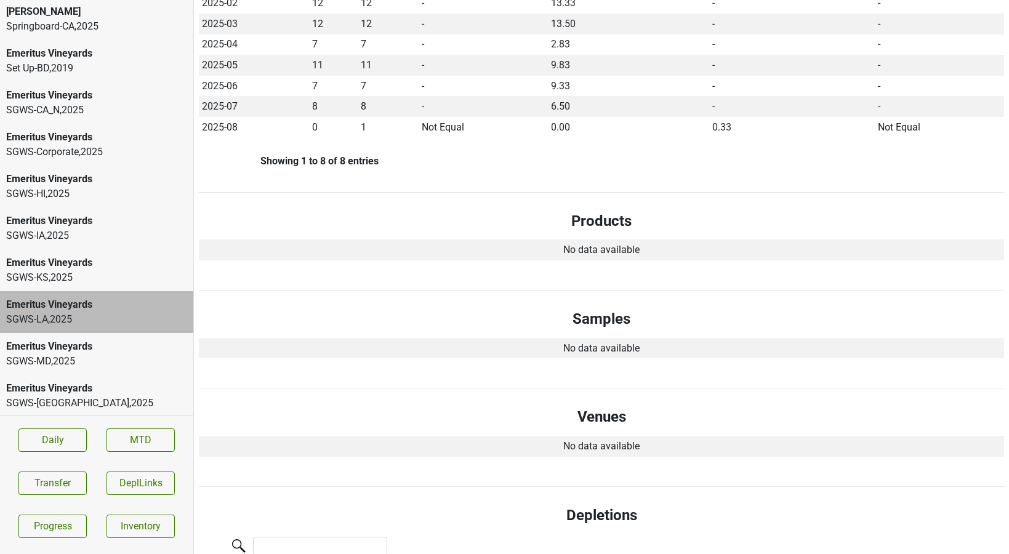
scroll to position [0, 0]
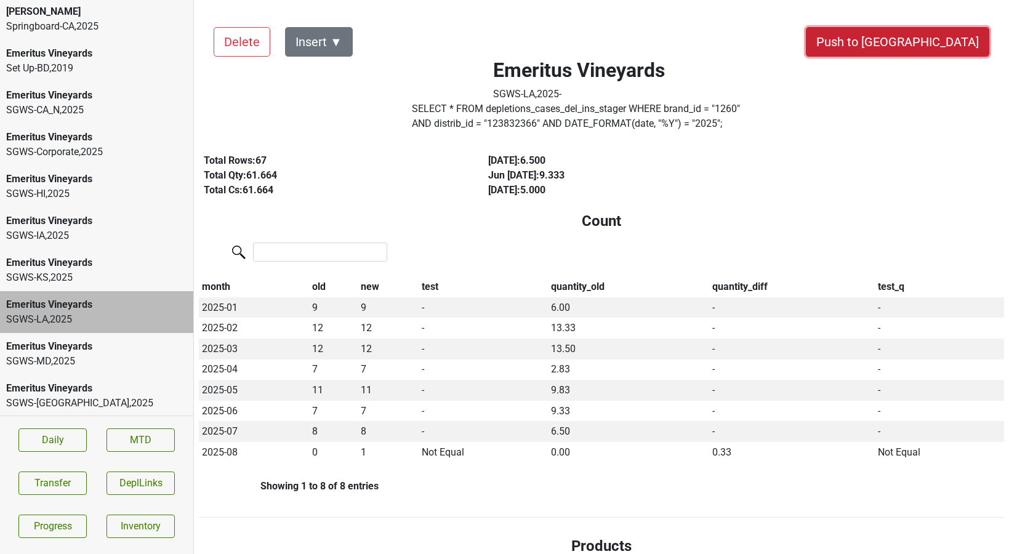
click at [937, 37] on button "Push to [GEOGRAPHIC_DATA]" at bounding box center [898, 42] width 184 height 30
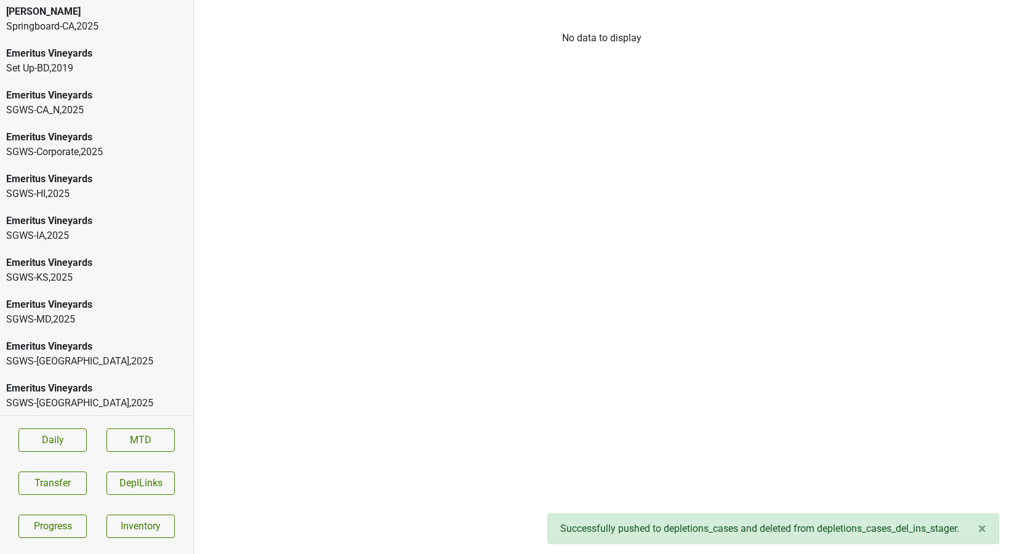
click at [68, 381] on div "Emeritus Vineyards" at bounding box center [96, 388] width 181 height 15
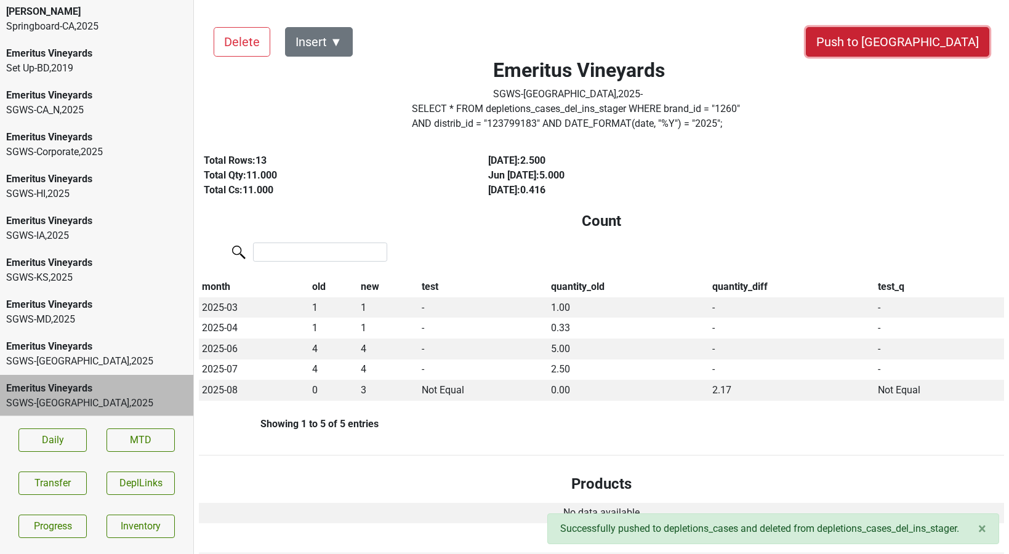
click at [936, 44] on button "Push to [GEOGRAPHIC_DATA]" at bounding box center [898, 42] width 184 height 30
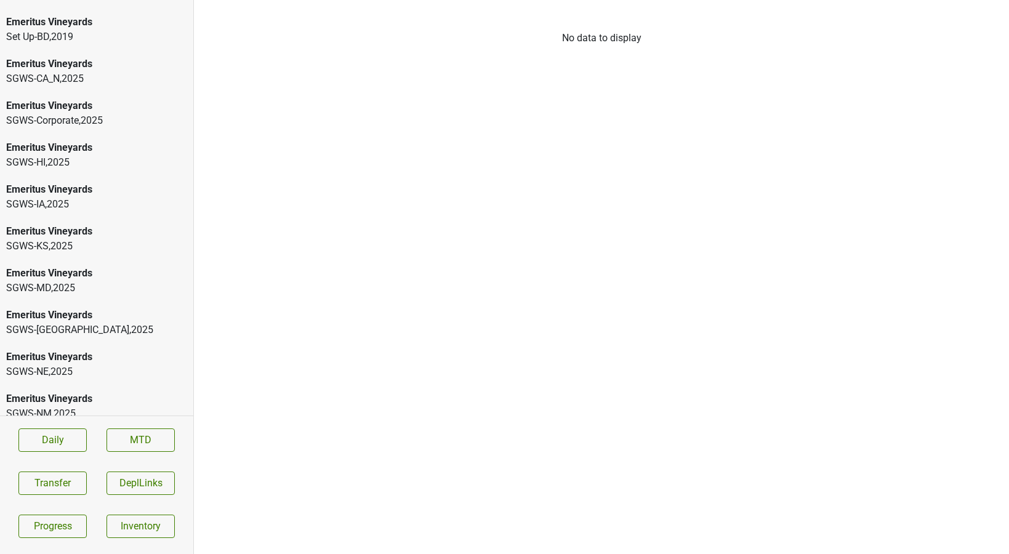
scroll to position [309, 0]
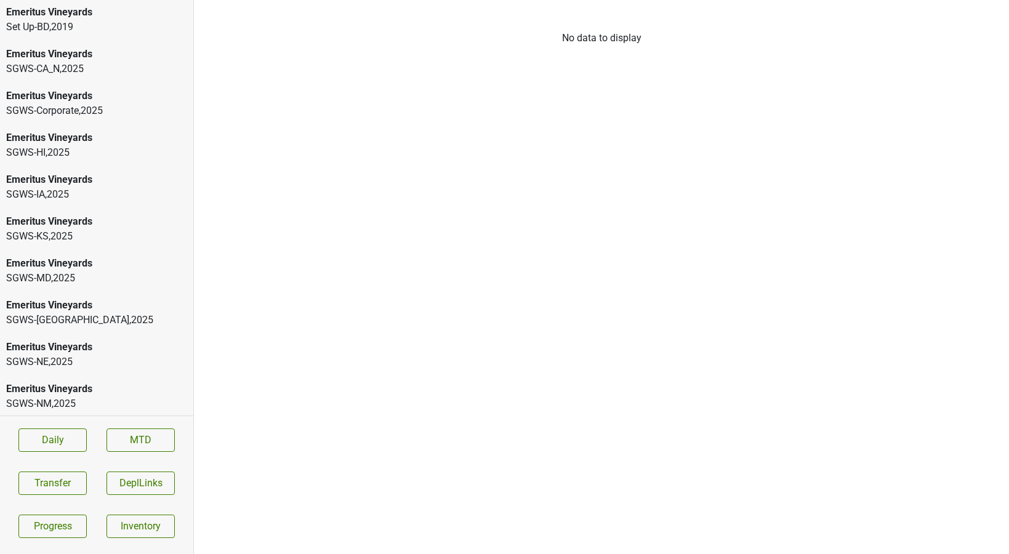
click at [66, 340] on div "Emeritus Vineyards" at bounding box center [96, 347] width 181 height 15
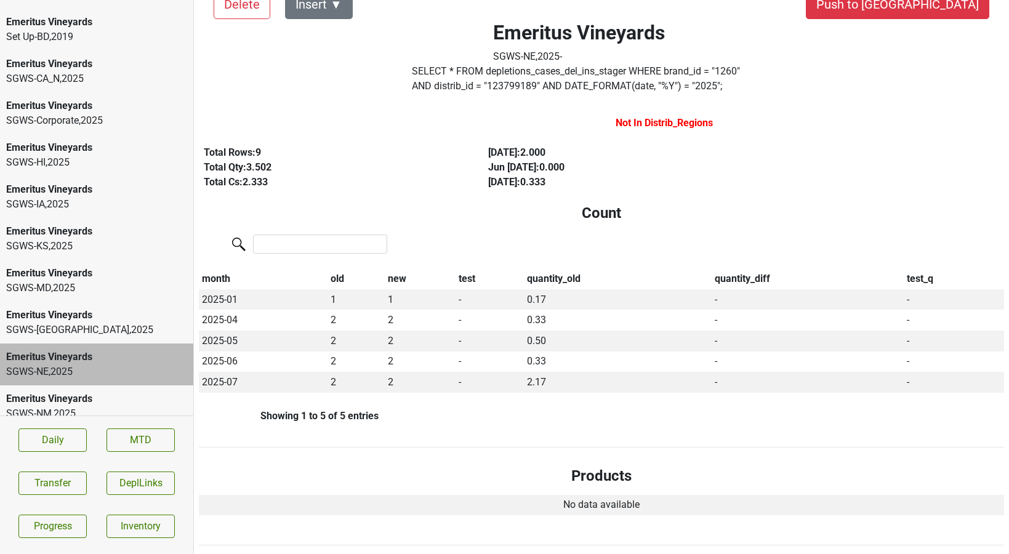
scroll to position [0, 0]
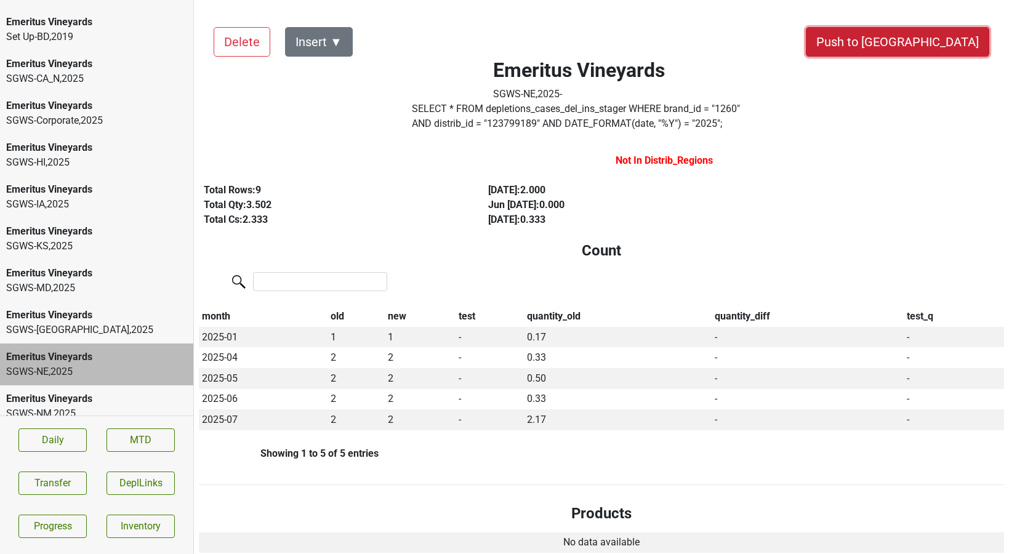
drag, startPoint x: 925, startPoint y: 48, endPoint x: 690, endPoint y: 308, distance: 350.6
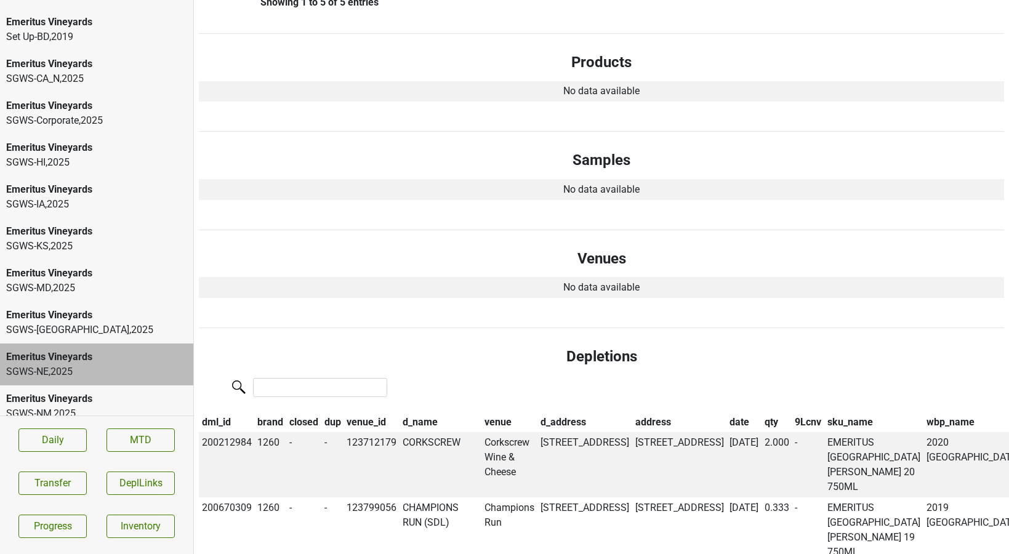
scroll to position [564, 0]
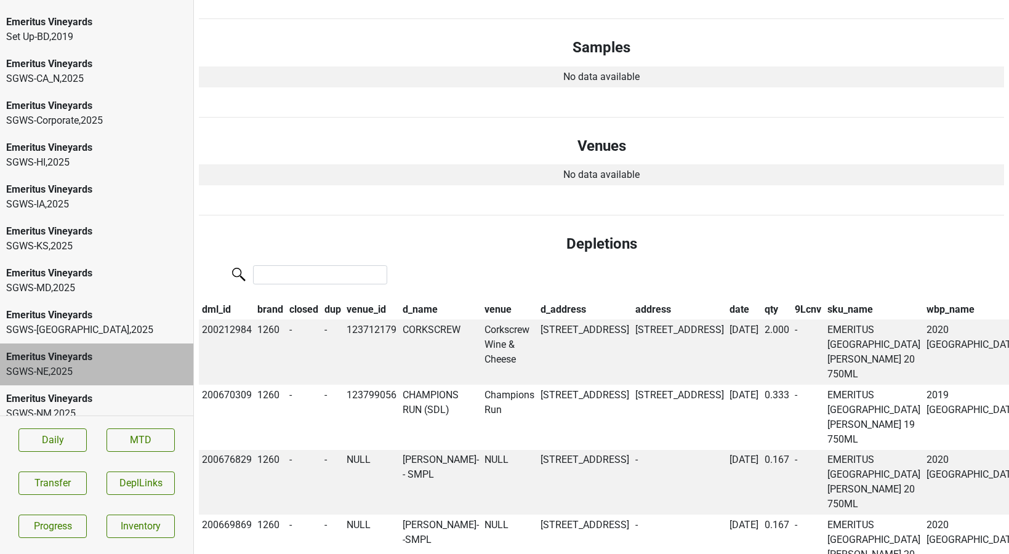
click at [727, 309] on th "date" at bounding box center [744, 309] width 35 height 21
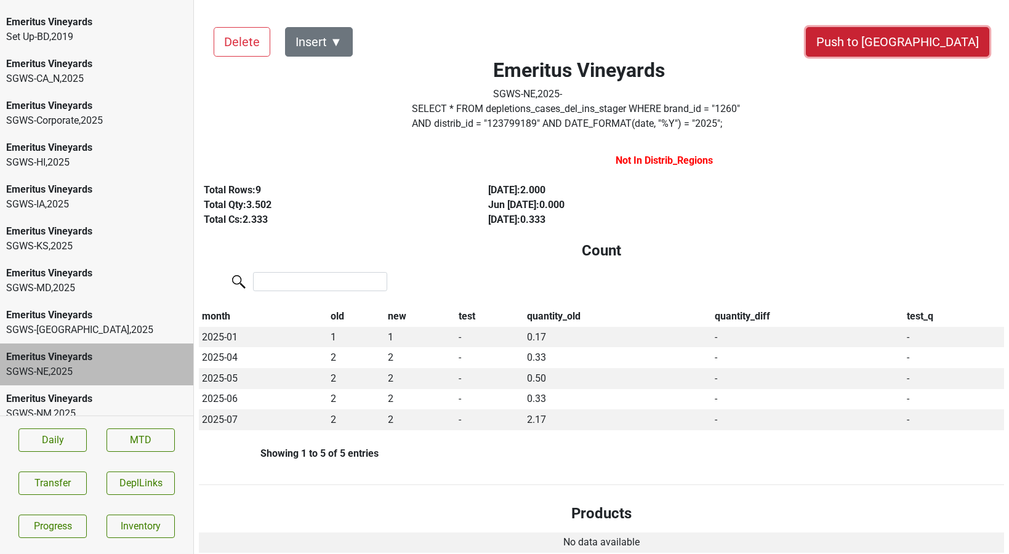
click at [927, 46] on button "Push to [GEOGRAPHIC_DATA]" at bounding box center [898, 42] width 184 height 30
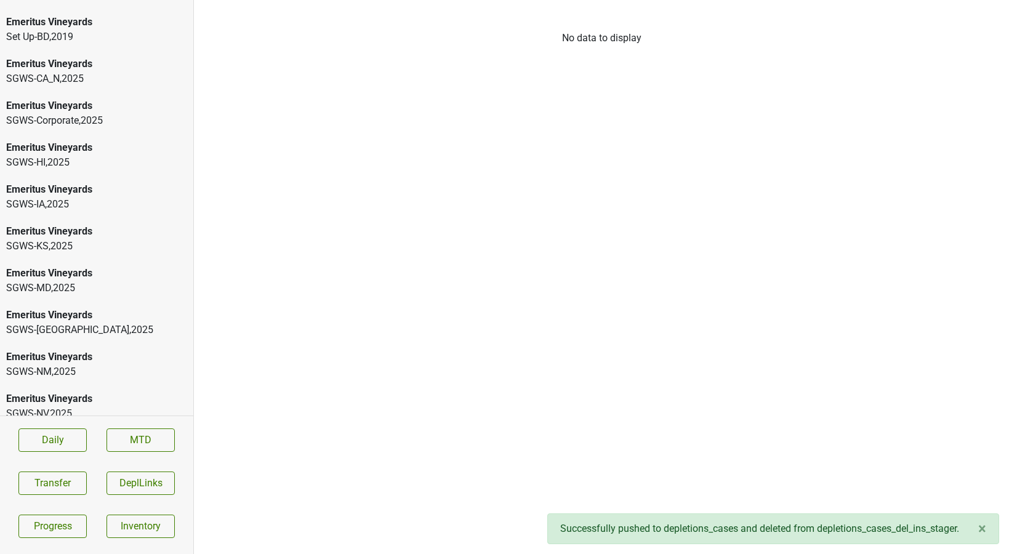
click at [111, 350] on div "Emeritus Vineyards" at bounding box center [96, 357] width 181 height 15
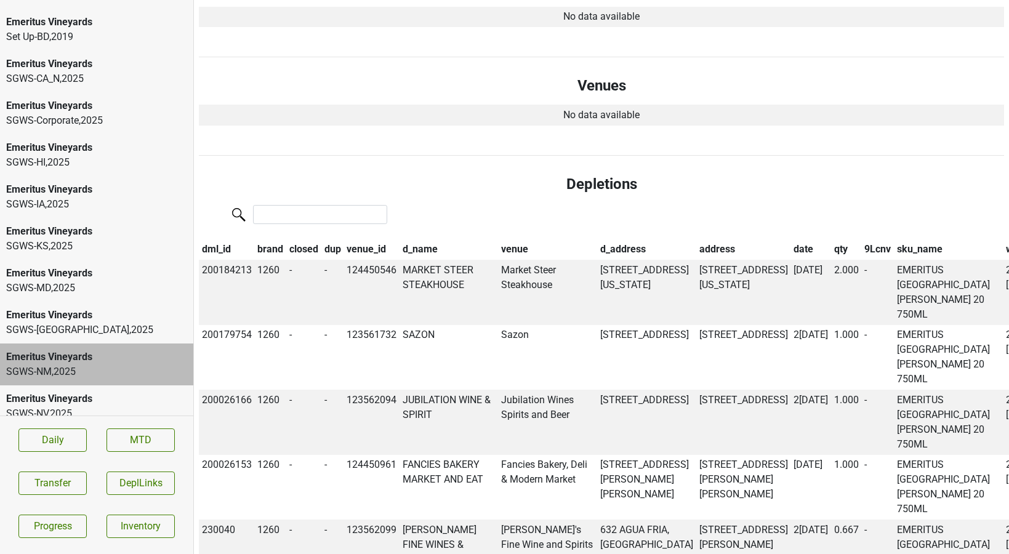
scroll to position [635, 0]
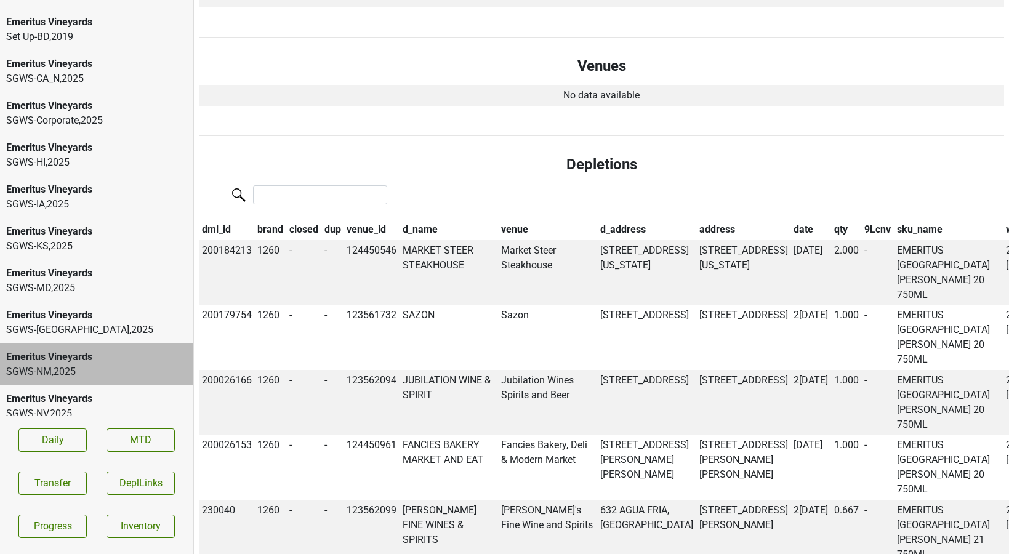
click at [791, 235] on th "date" at bounding box center [811, 229] width 41 height 21
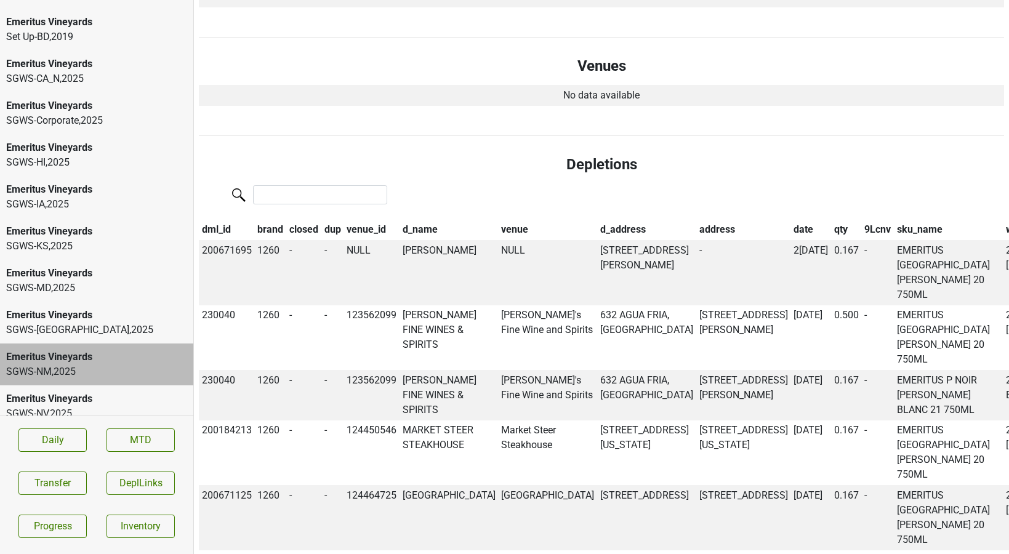
click at [791, 235] on th "date" at bounding box center [811, 229] width 41 height 21
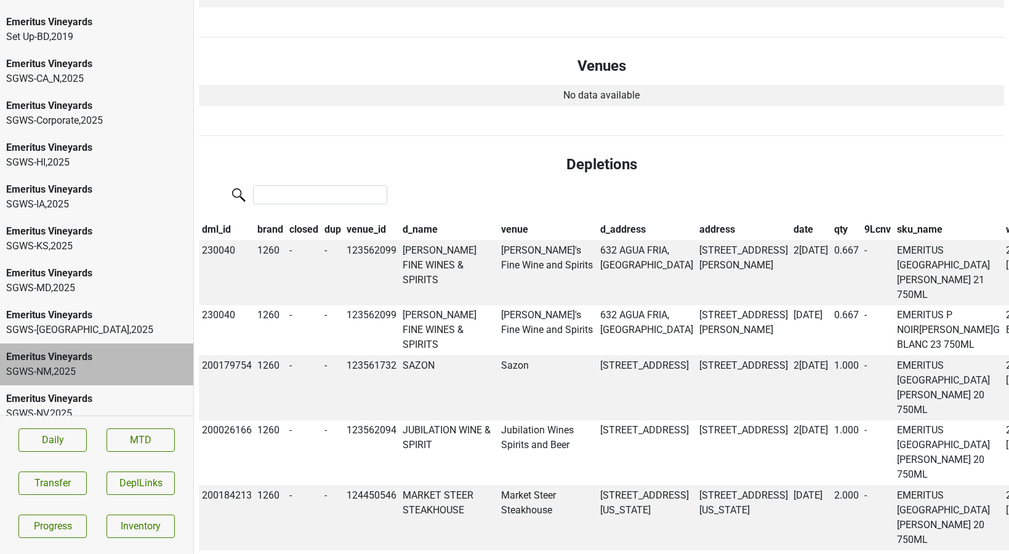
scroll to position [0, 0]
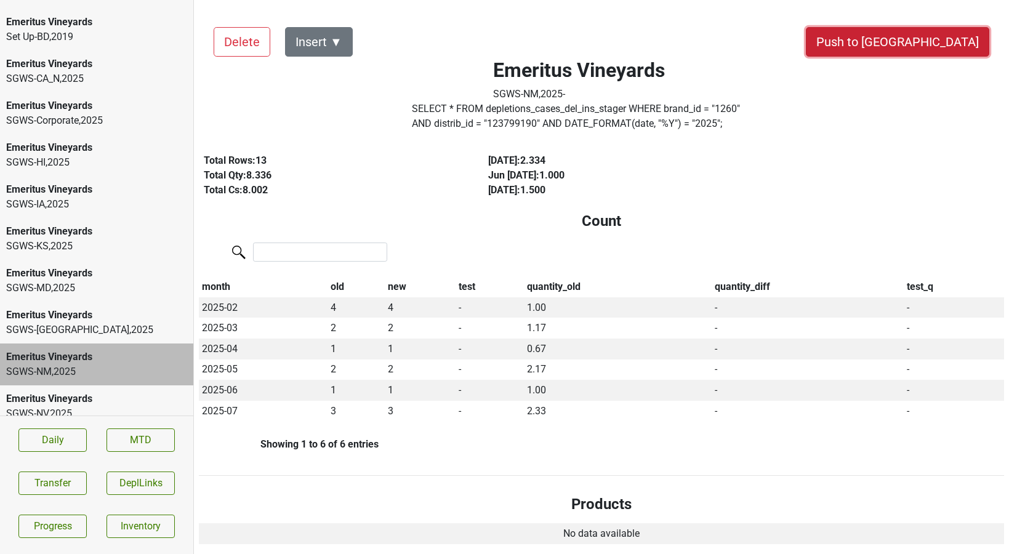
click at [917, 50] on button "Push to [GEOGRAPHIC_DATA]" at bounding box center [898, 42] width 184 height 30
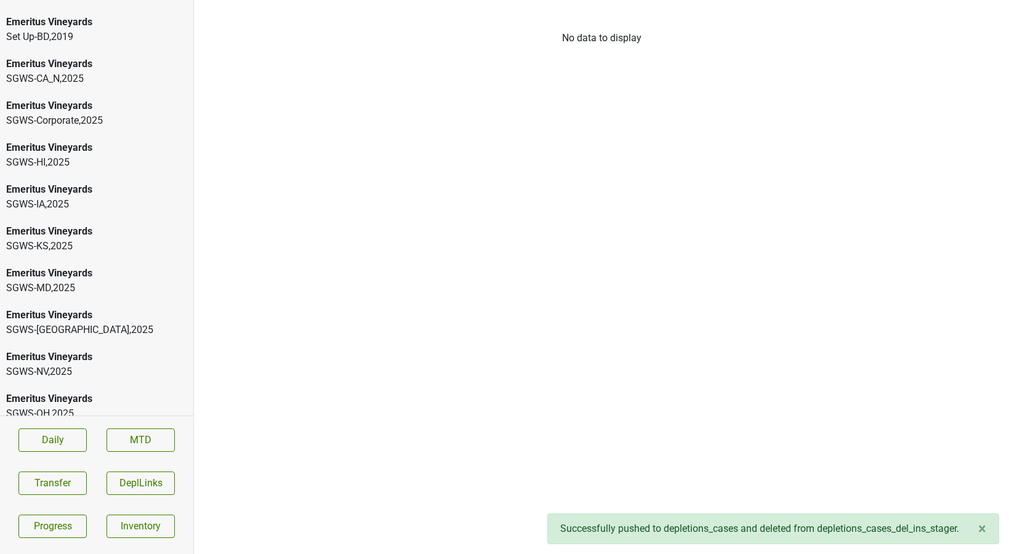
click at [82, 365] on div "SGWS-[GEOGRAPHIC_DATA] , 2025" at bounding box center [96, 372] width 181 height 15
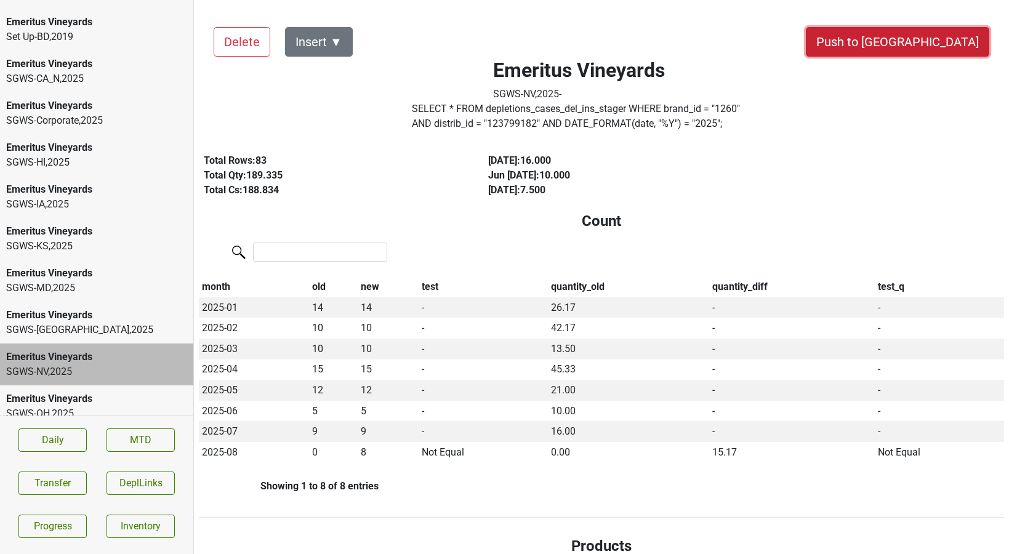
click at [924, 46] on button "Push to [GEOGRAPHIC_DATA]" at bounding box center [898, 42] width 184 height 30
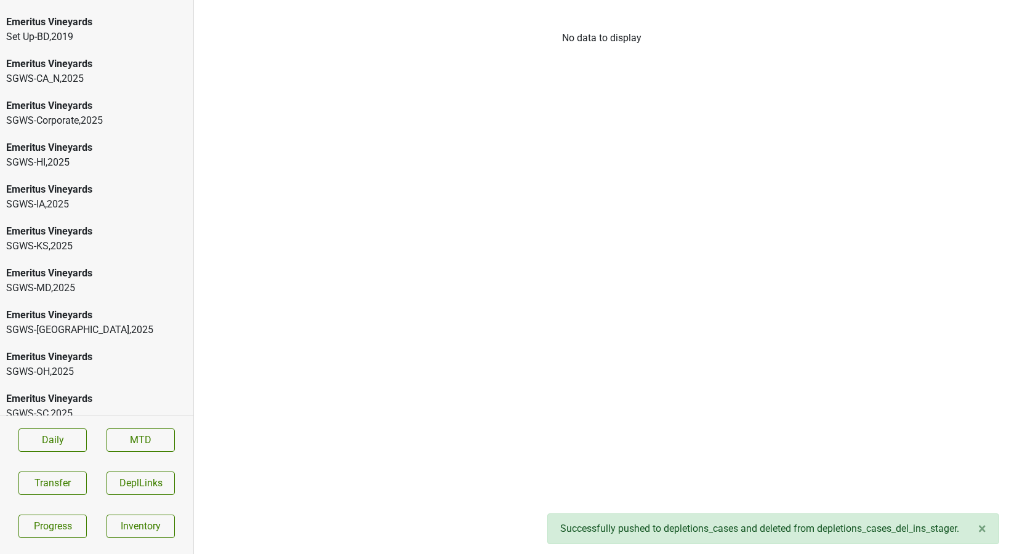
click at [33, 365] on div "SGWS-[GEOGRAPHIC_DATA] , 2025" at bounding box center [96, 372] width 181 height 15
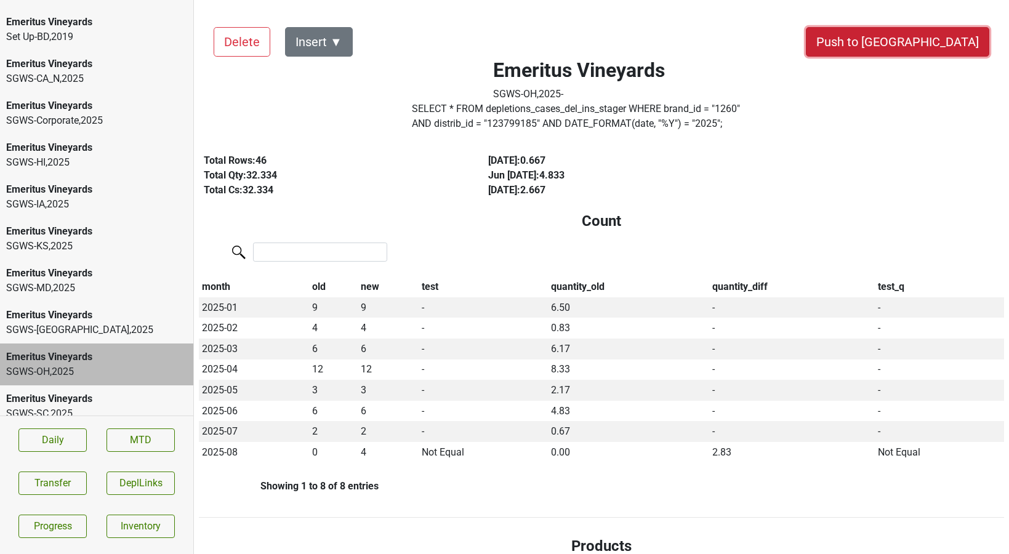
click at [921, 39] on button "Push to [GEOGRAPHIC_DATA]" at bounding box center [898, 42] width 184 height 30
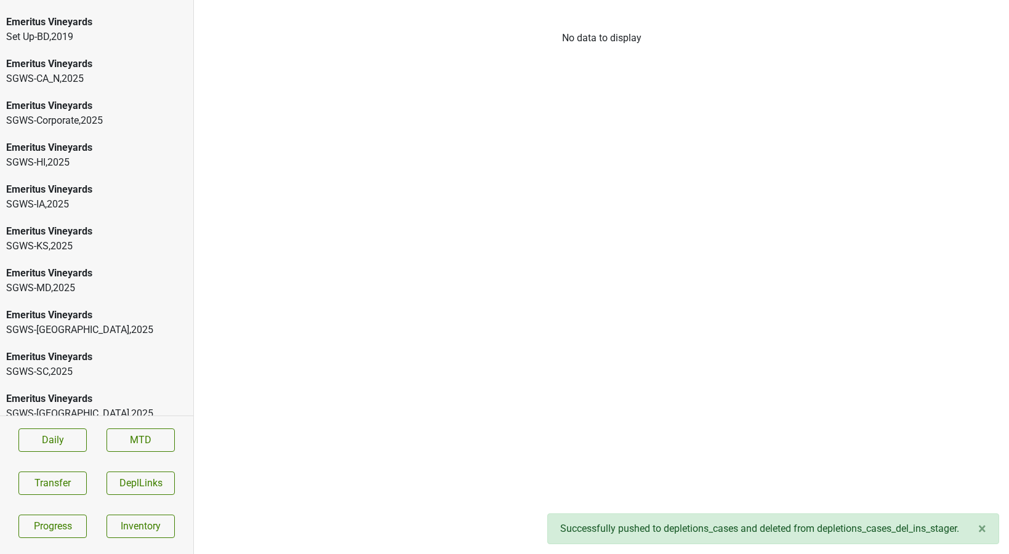
click at [70, 350] on div "Emeritus Vineyards" at bounding box center [96, 357] width 181 height 15
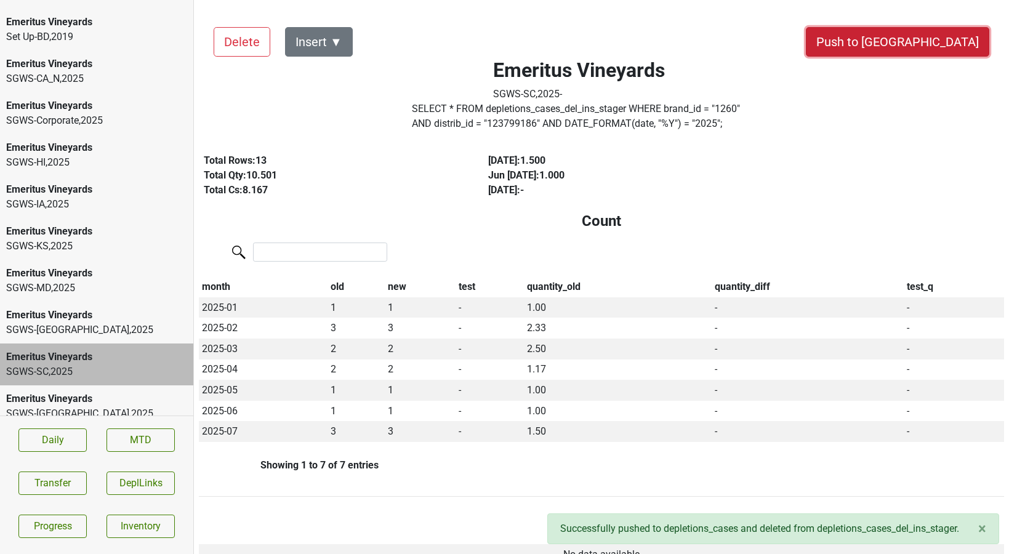
click at [925, 43] on button "Push to [GEOGRAPHIC_DATA]" at bounding box center [898, 42] width 184 height 30
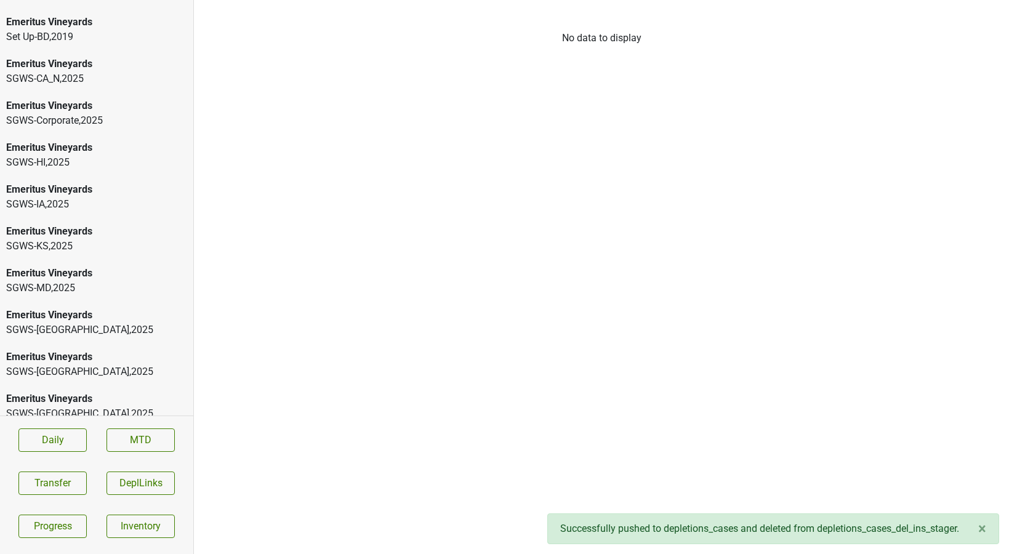
click at [60, 350] on div "Emeritus Vineyards" at bounding box center [96, 357] width 181 height 15
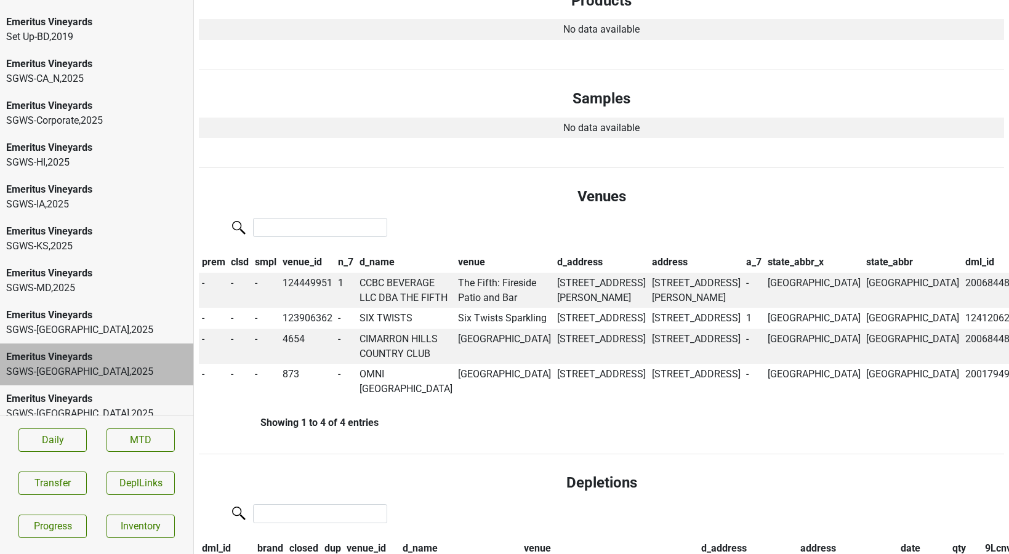
scroll to position [347, 0]
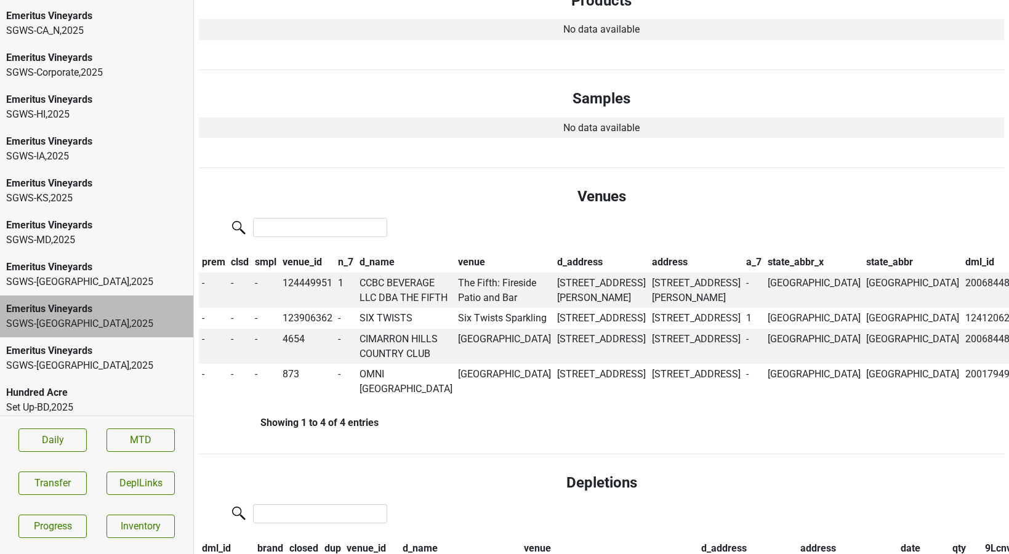
click at [70, 358] on div "SGWS-[GEOGRAPHIC_DATA] , 2025" at bounding box center [96, 365] width 181 height 15
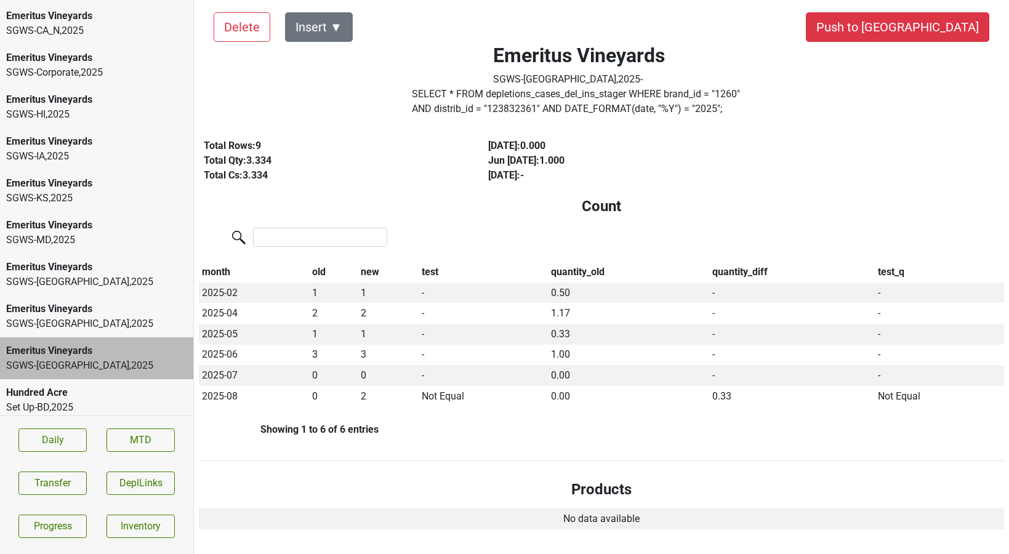
scroll to position [0, 0]
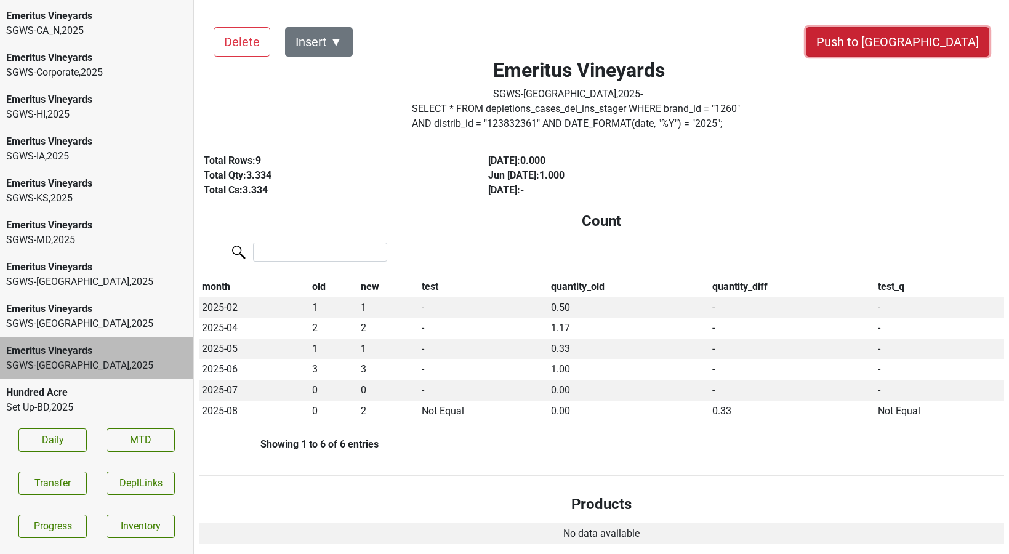
click at [956, 38] on button "Push to [GEOGRAPHIC_DATA]" at bounding box center [898, 42] width 184 height 30
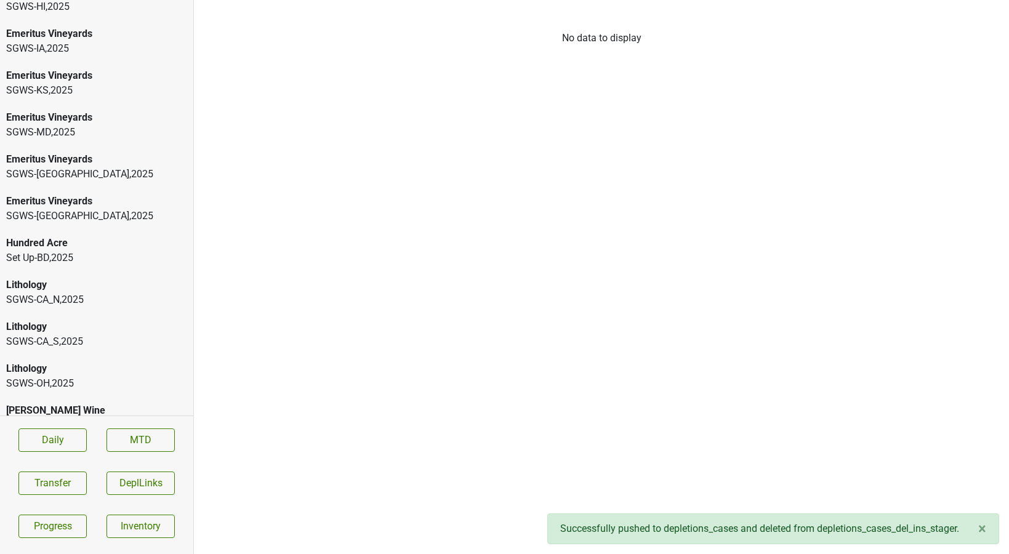
scroll to position [459, 0]
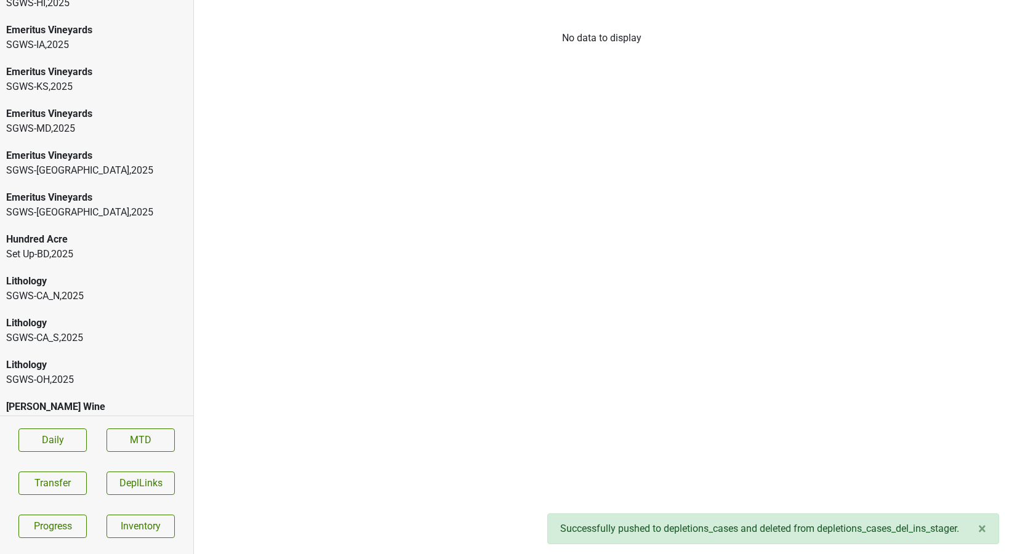
click at [41, 274] on div "Lithology" at bounding box center [96, 281] width 181 height 15
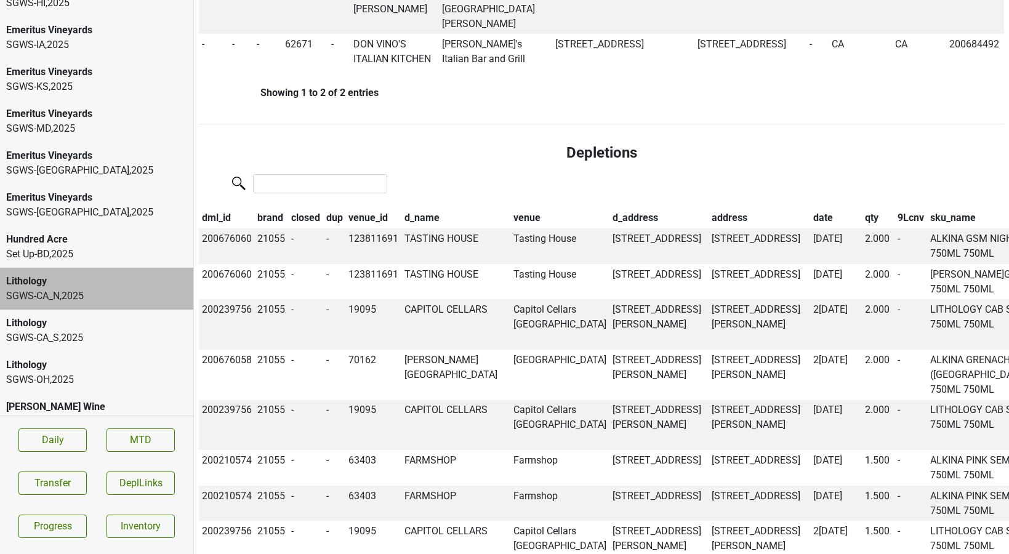
scroll to position [894, 0]
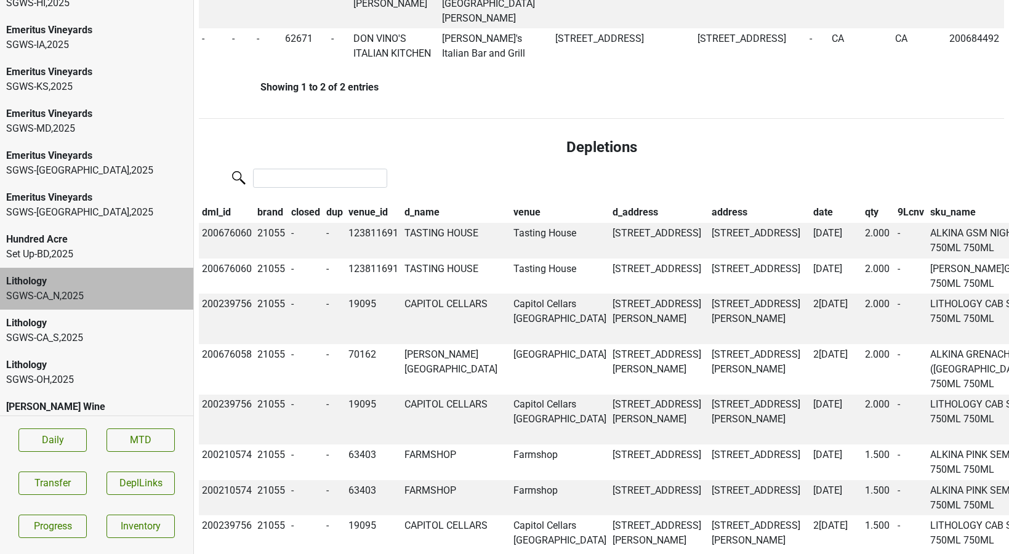
click at [811, 203] on th "date" at bounding box center [837, 213] width 52 height 21
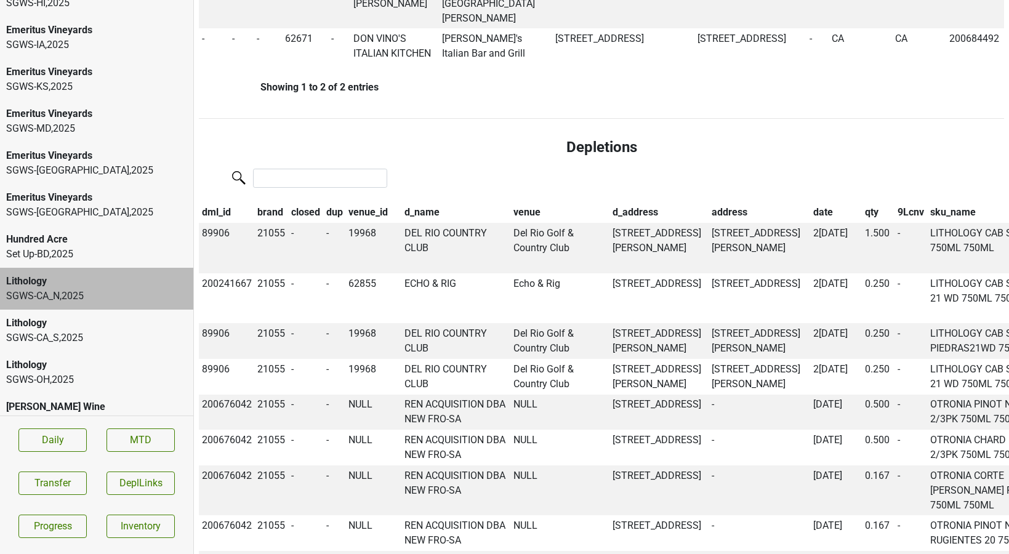
click at [811, 203] on th "date" at bounding box center [837, 213] width 52 height 21
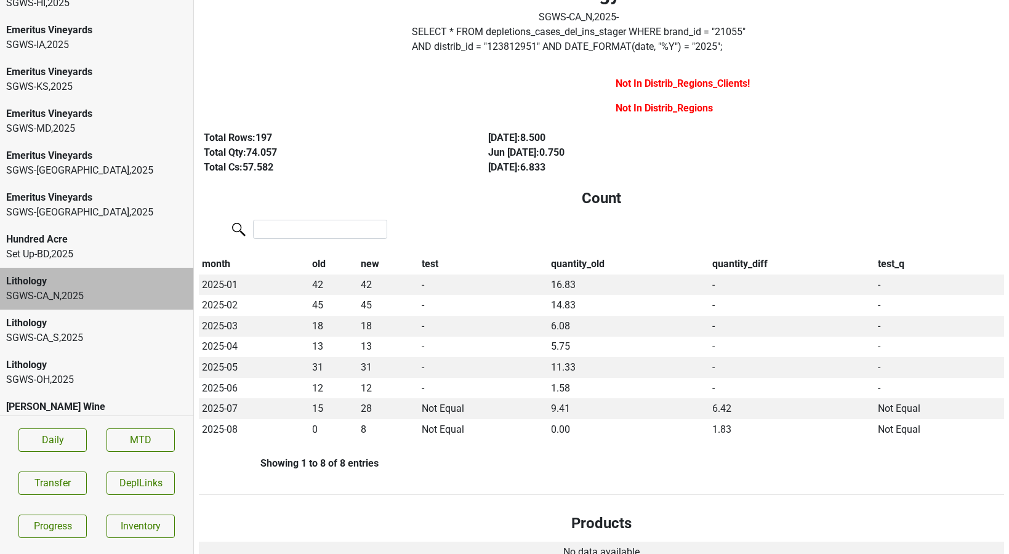
scroll to position [0, 0]
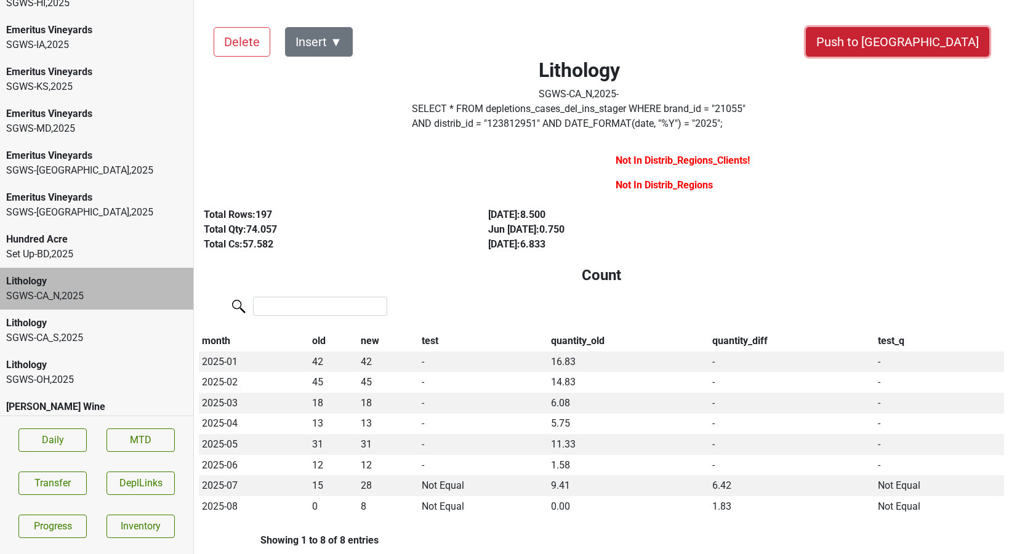
click at [934, 39] on button "Push to [GEOGRAPHIC_DATA]" at bounding box center [898, 42] width 184 height 30
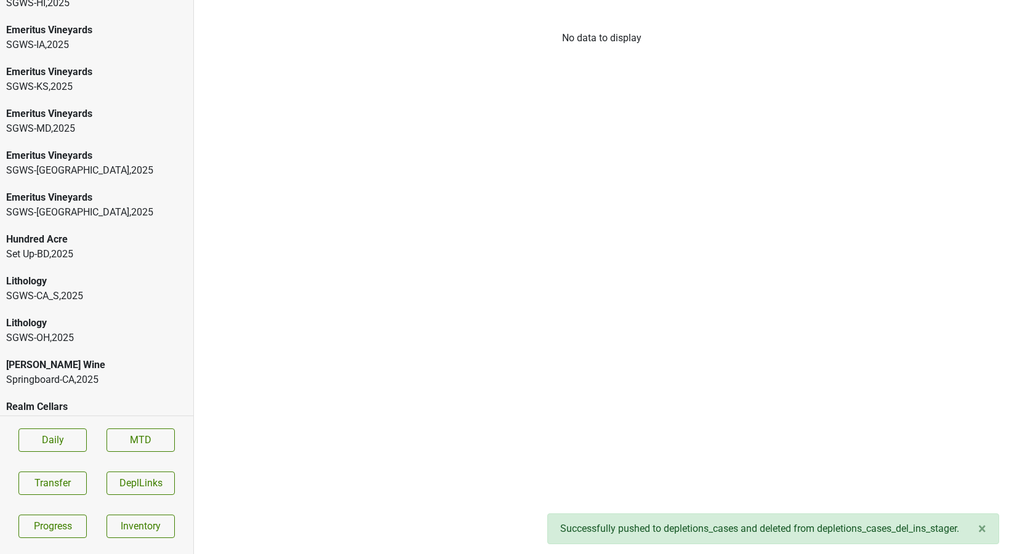
click at [76, 289] on div "SGWS-CA_S , 2025" at bounding box center [96, 296] width 181 height 15
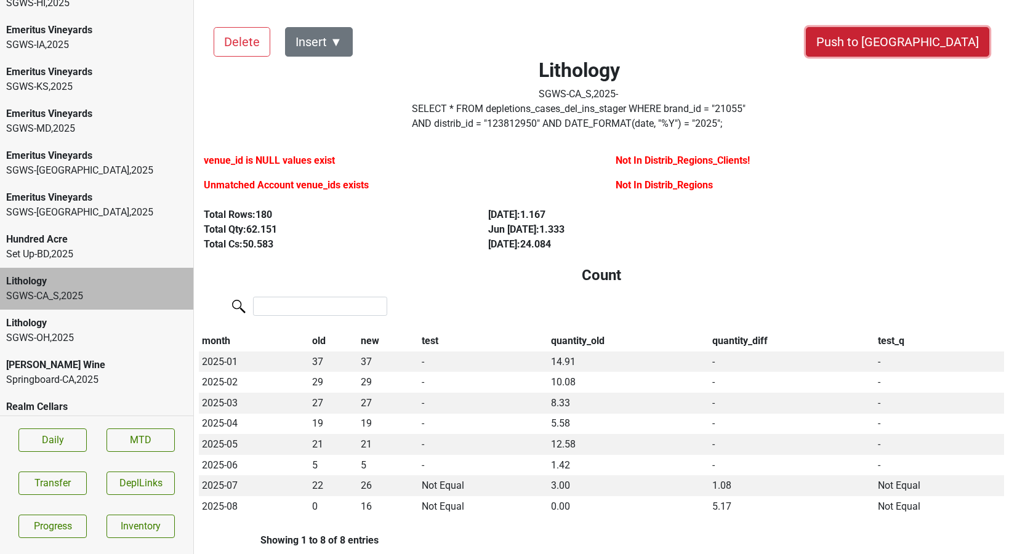
click at [939, 44] on button "Push to [GEOGRAPHIC_DATA]" at bounding box center [898, 42] width 184 height 30
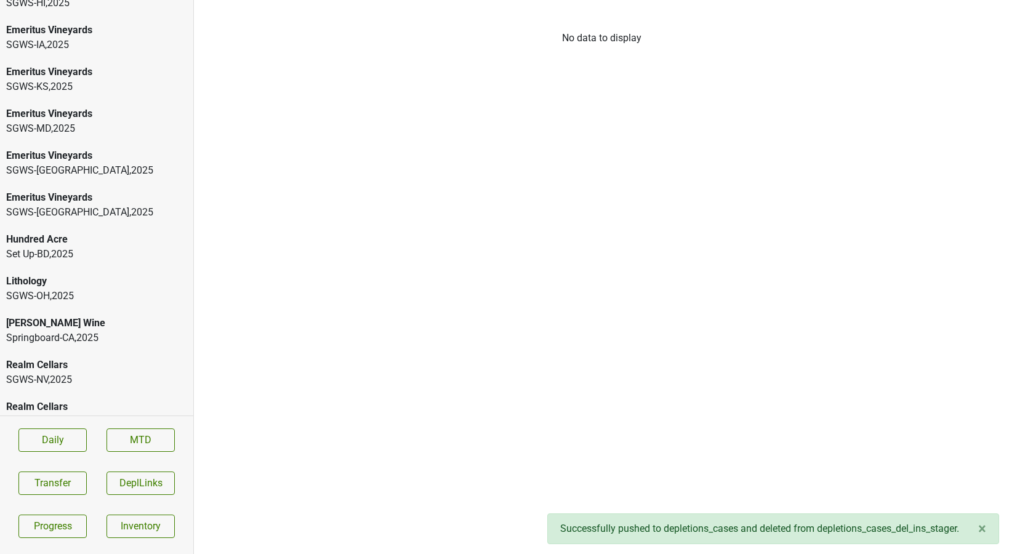
click at [70, 289] on div "SGWS-[GEOGRAPHIC_DATA] , 2025" at bounding box center [96, 296] width 181 height 15
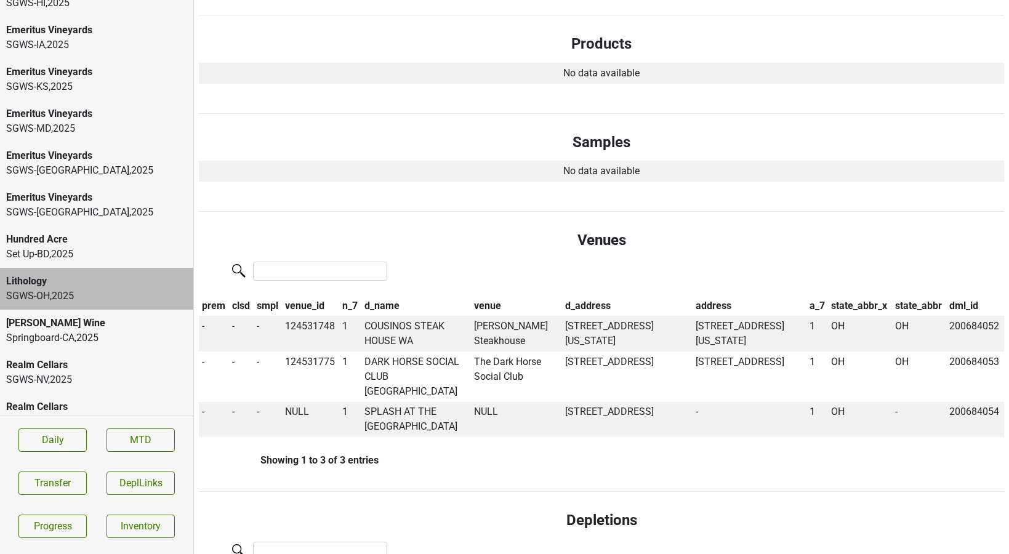
scroll to position [451, 0]
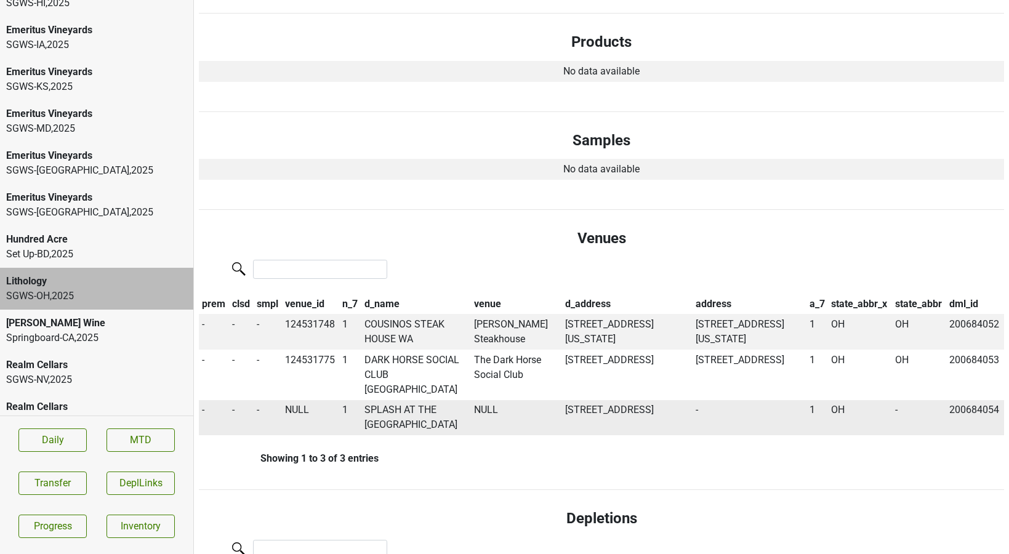
click at [380, 401] on td "SPLASH AT THE [GEOGRAPHIC_DATA]" at bounding box center [417, 418] width 110 height 36
click at [38, 482] on button "Transfer" at bounding box center [52, 483] width 68 height 23
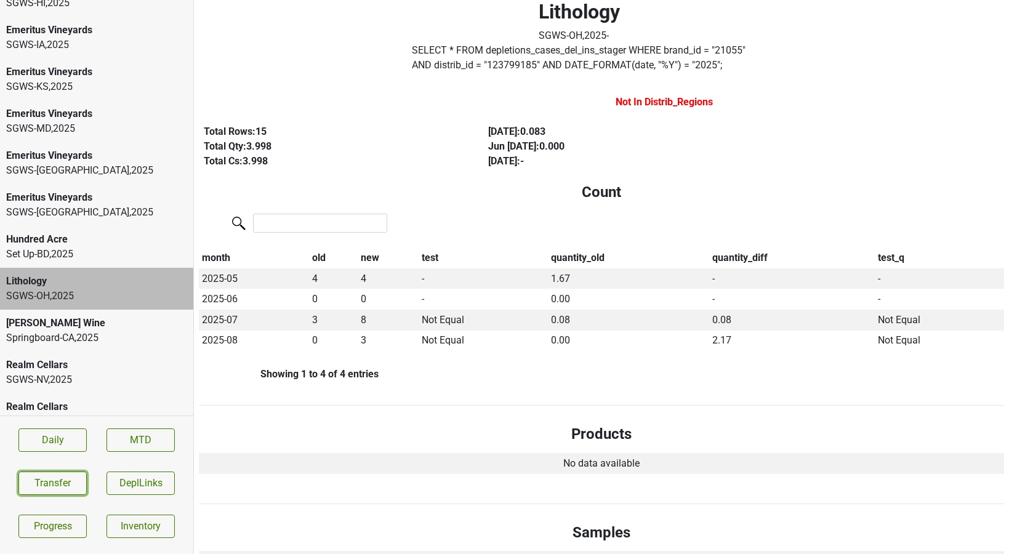
scroll to position [0, 0]
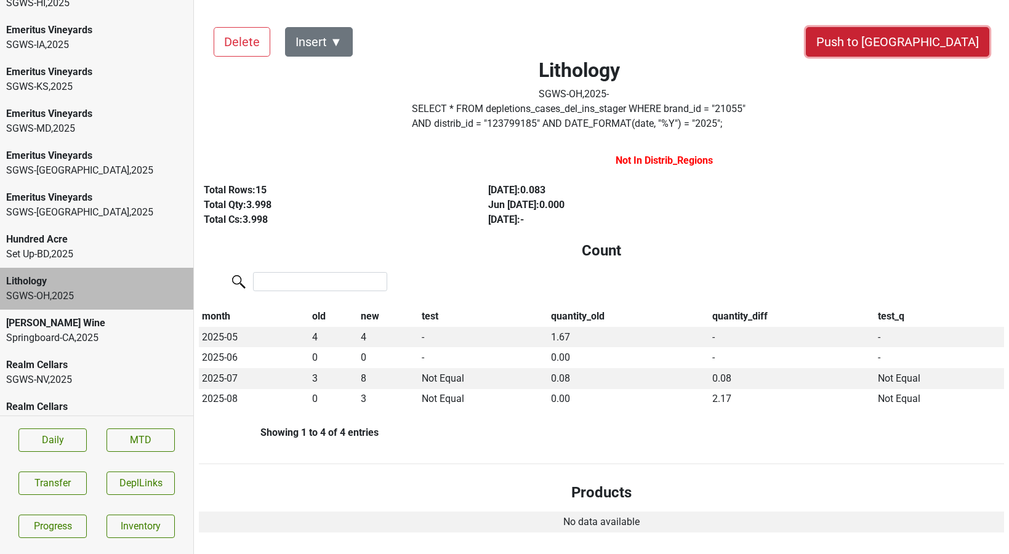
click at [927, 33] on button "Push to [GEOGRAPHIC_DATA]" at bounding box center [898, 42] width 184 height 30
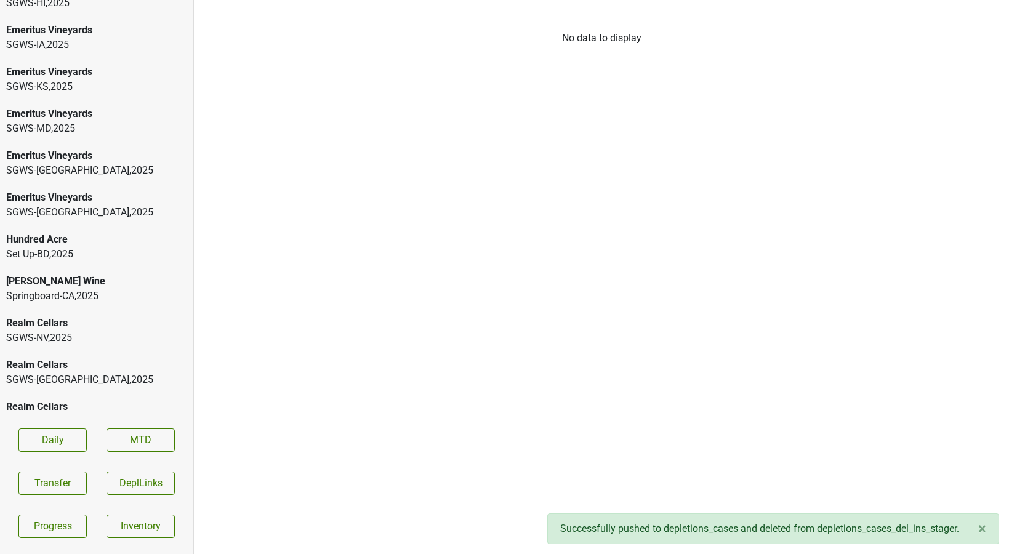
click at [49, 289] on div "Springboard-[GEOGRAPHIC_DATA] , 2025" at bounding box center [96, 296] width 181 height 15
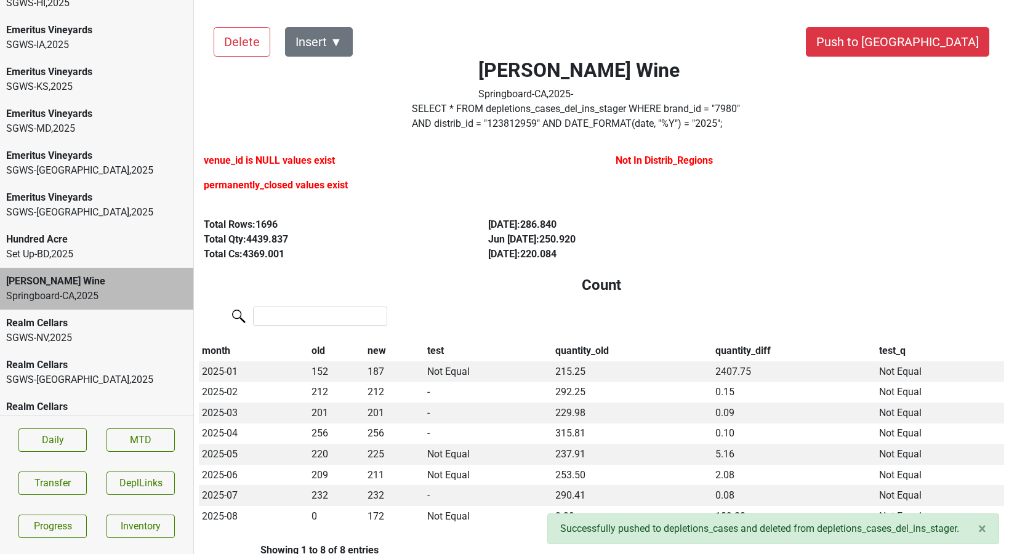
click at [94, 331] on div "SGWS-[GEOGRAPHIC_DATA] , 2025" at bounding box center [96, 338] width 181 height 15
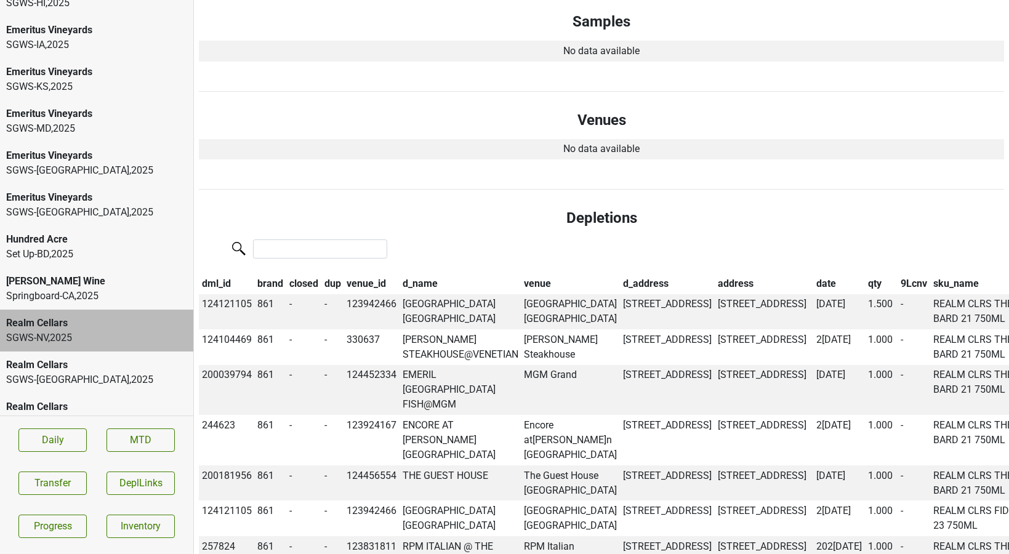
scroll to position [604, 0]
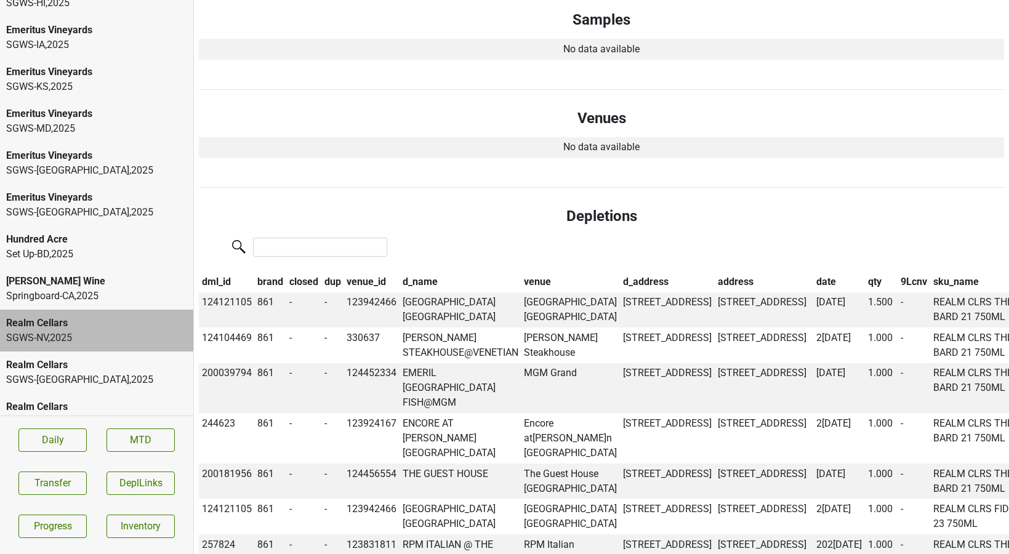
click at [814, 282] on th "date" at bounding box center [840, 282] width 52 height 21
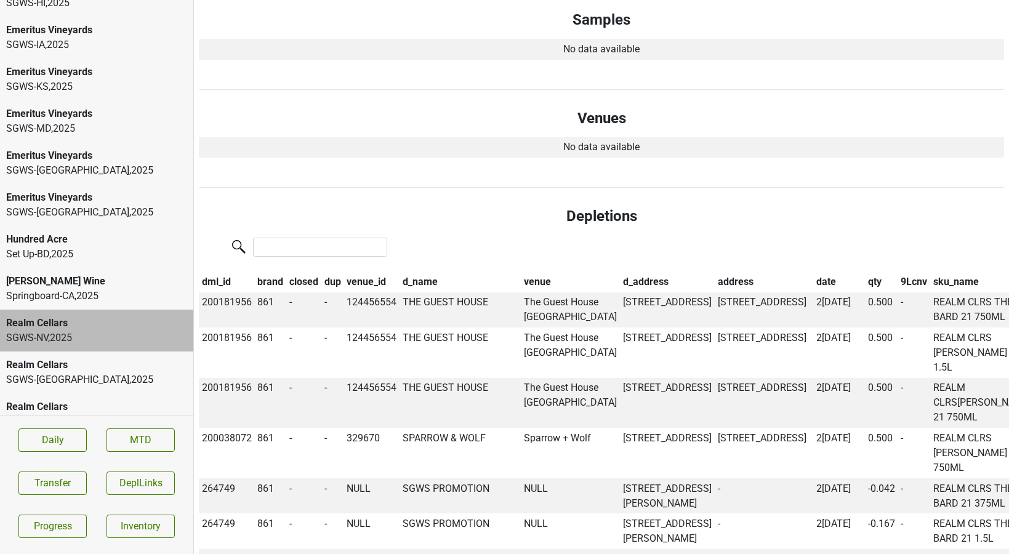
click at [814, 282] on th "date" at bounding box center [840, 282] width 52 height 21
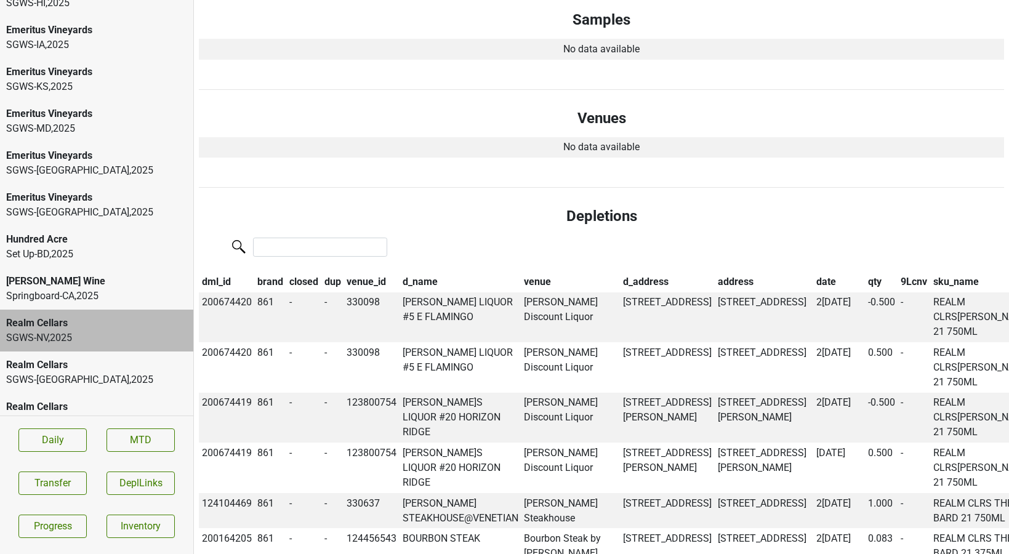
scroll to position [0, 0]
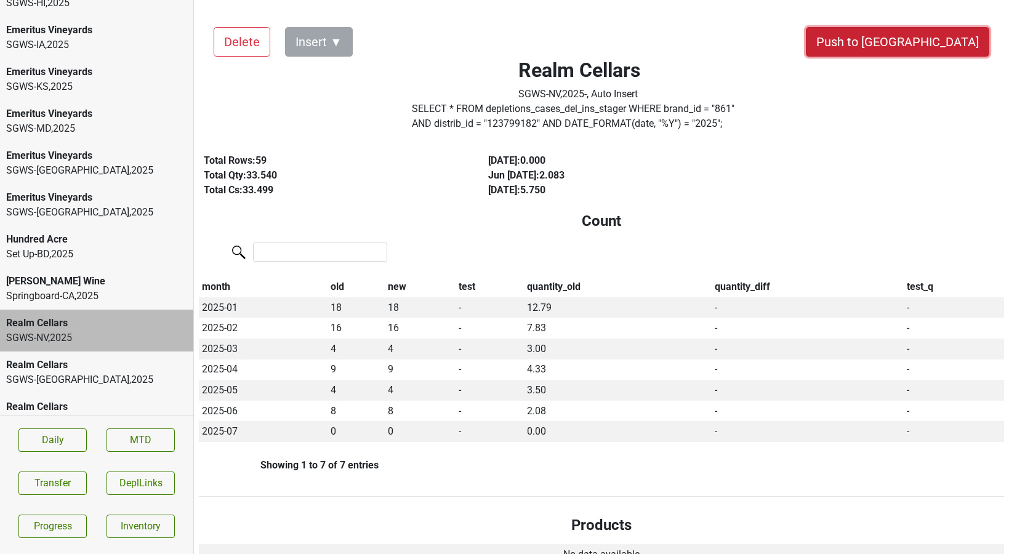
click at [937, 39] on button "Push to [GEOGRAPHIC_DATA]" at bounding box center [898, 42] width 184 height 30
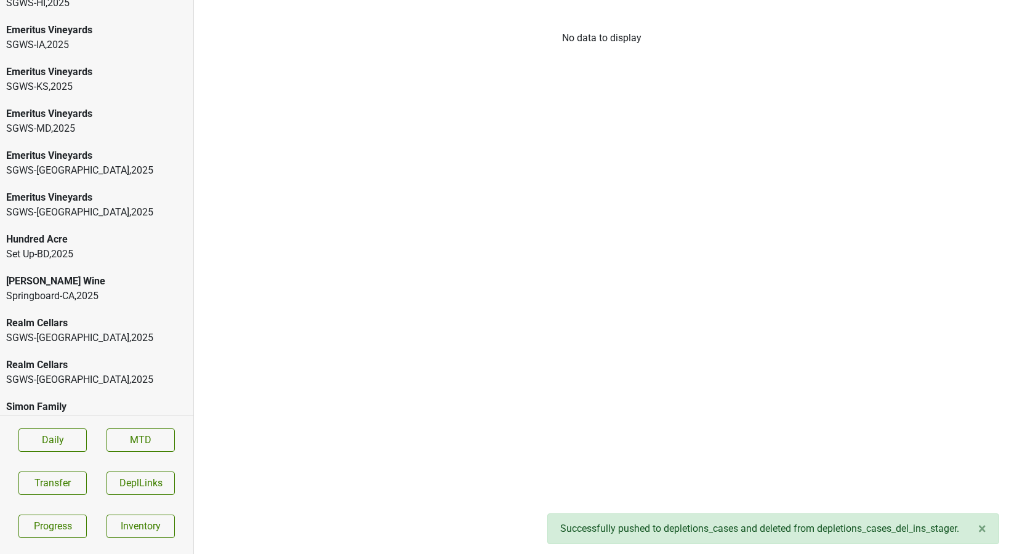
click at [46, 331] on div "SGWS-[GEOGRAPHIC_DATA] , 2025" at bounding box center [96, 338] width 181 height 15
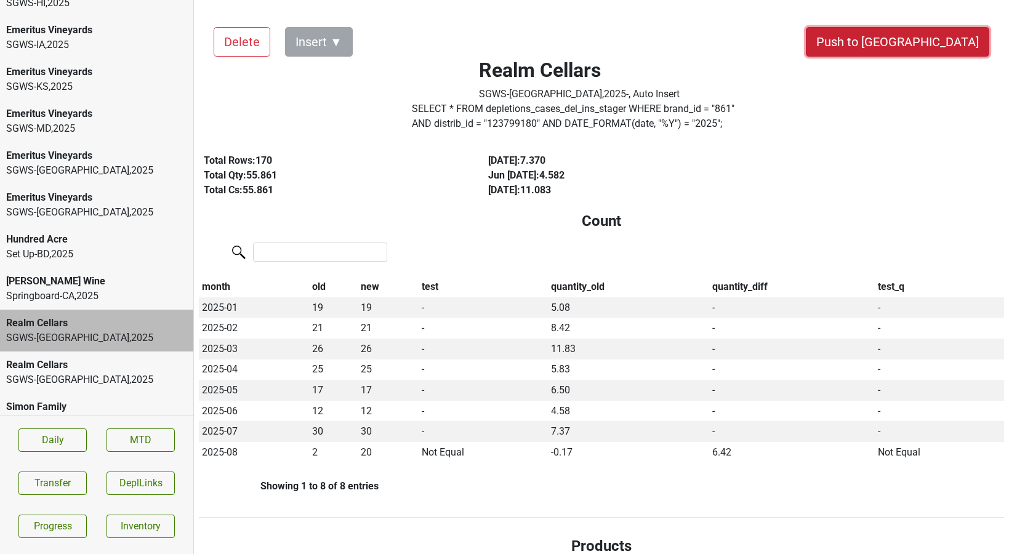
click at [968, 47] on button "Push to [GEOGRAPHIC_DATA]" at bounding box center [898, 42] width 184 height 30
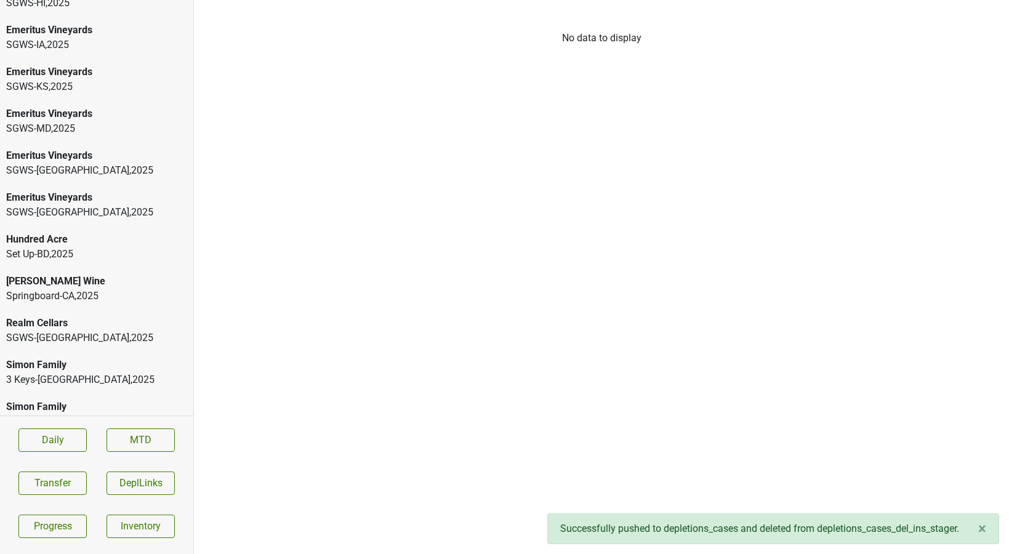
click at [75, 331] on div "SGWS-[GEOGRAPHIC_DATA] , 2025" at bounding box center [96, 338] width 181 height 15
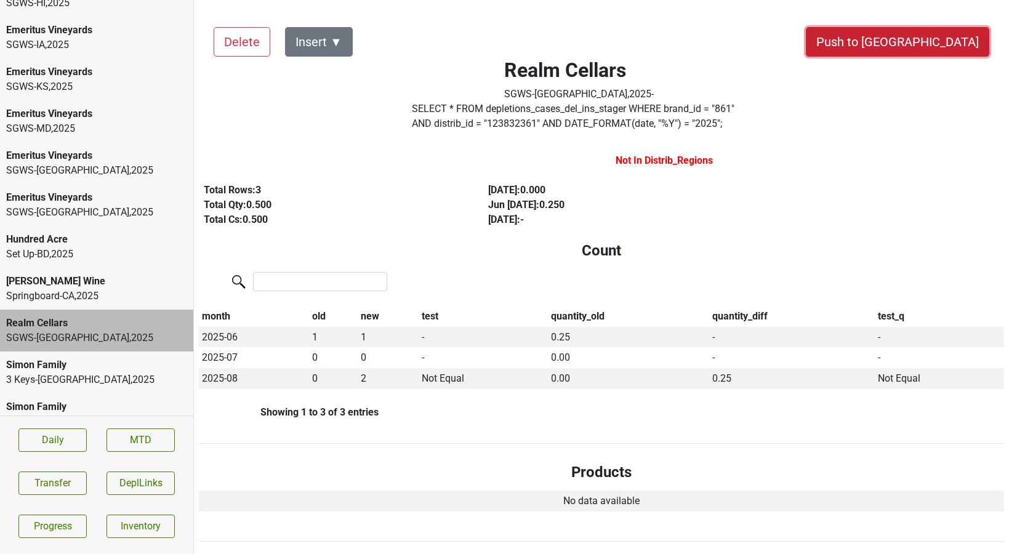
click at [932, 41] on button "Push to [GEOGRAPHIC_DATA]" at bounding box center [898, 42] width 184 height 30
